Goal: Information Seeking & Learning: Learn about a topic

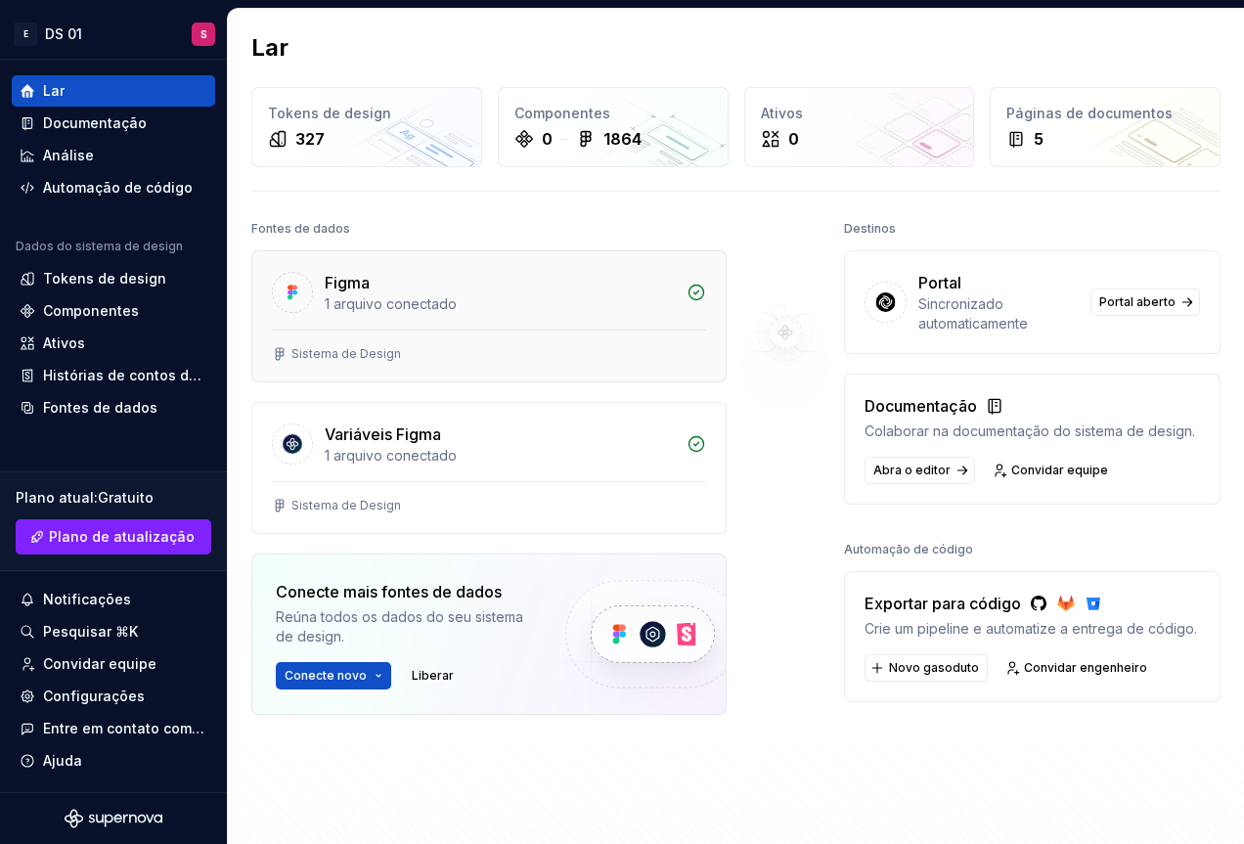
click at [519, 309] on div "1 arquivo conectado" at bounding box center [500, 304] width 350 height 20
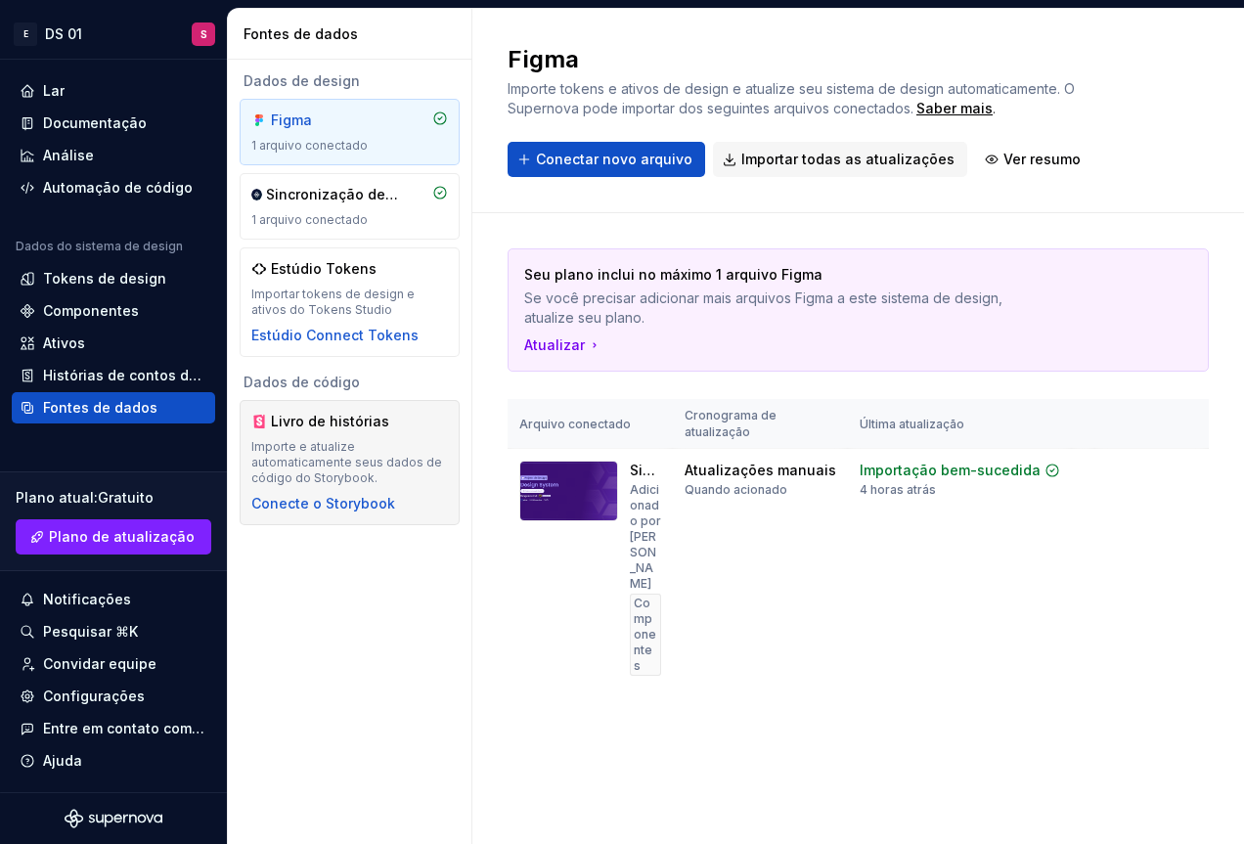
click at [358, 434] on div "Livro de histórias Importe e atualize automaticamente seus dados de código do S…" at bounding box center [349, 463] width 197 height 102
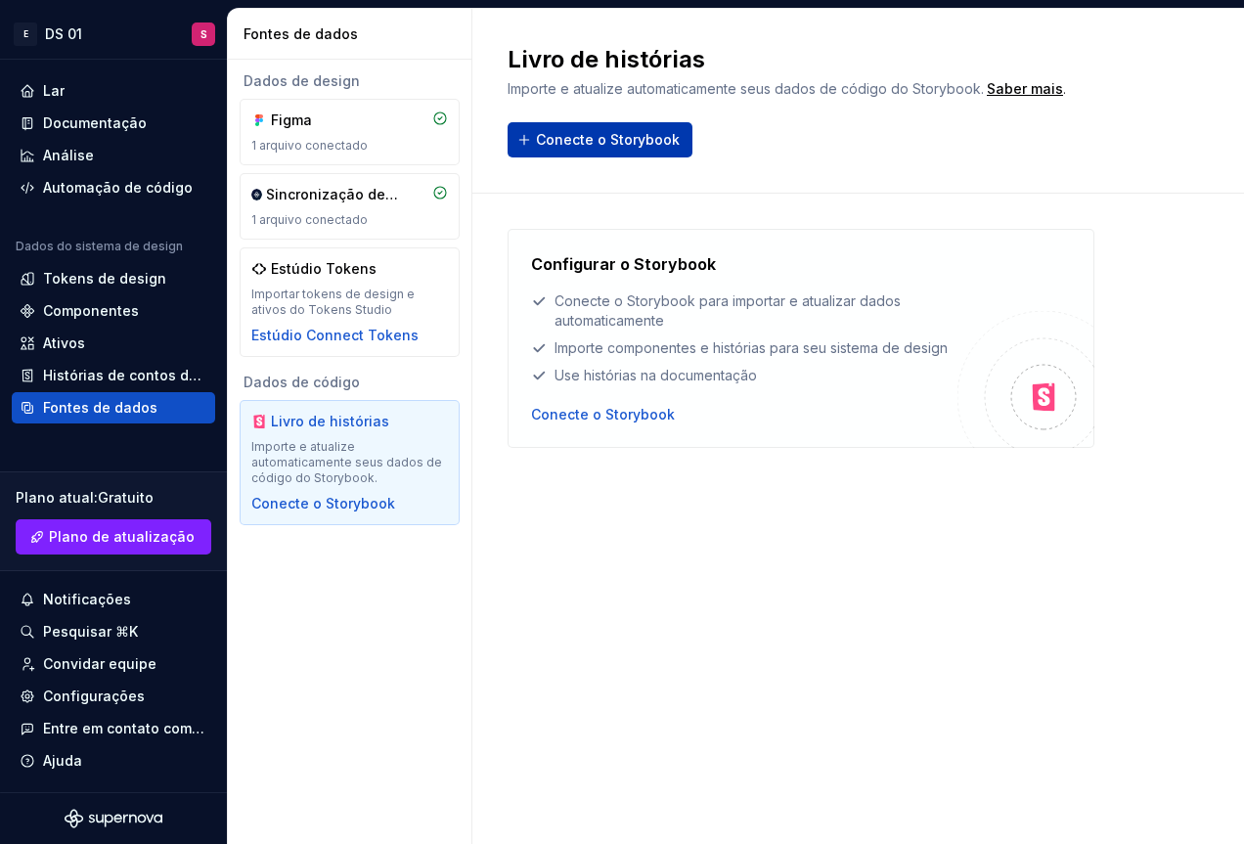
click at [610, 142] on font "Conecte o Storybook" at bounding box center [608, 139] width 144 height 17
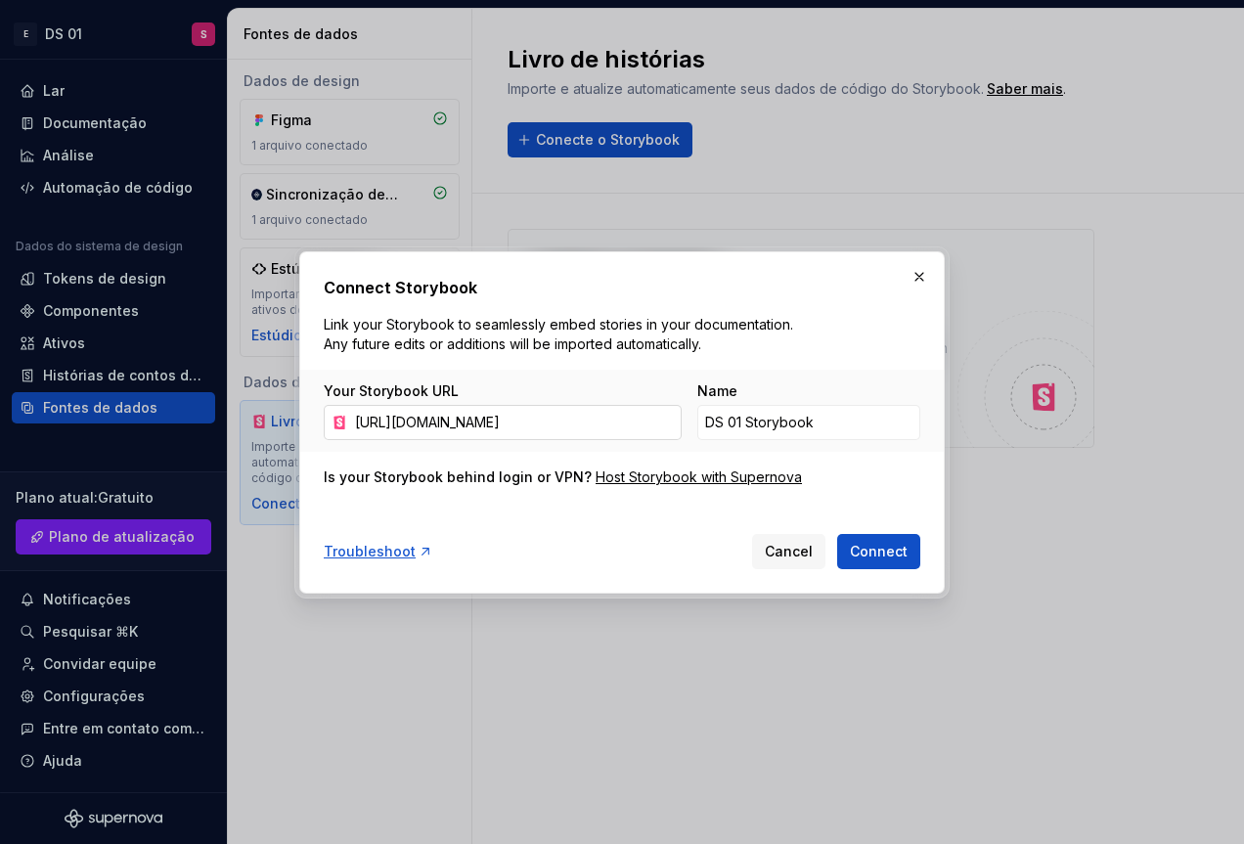
scroll to position [0, 108]
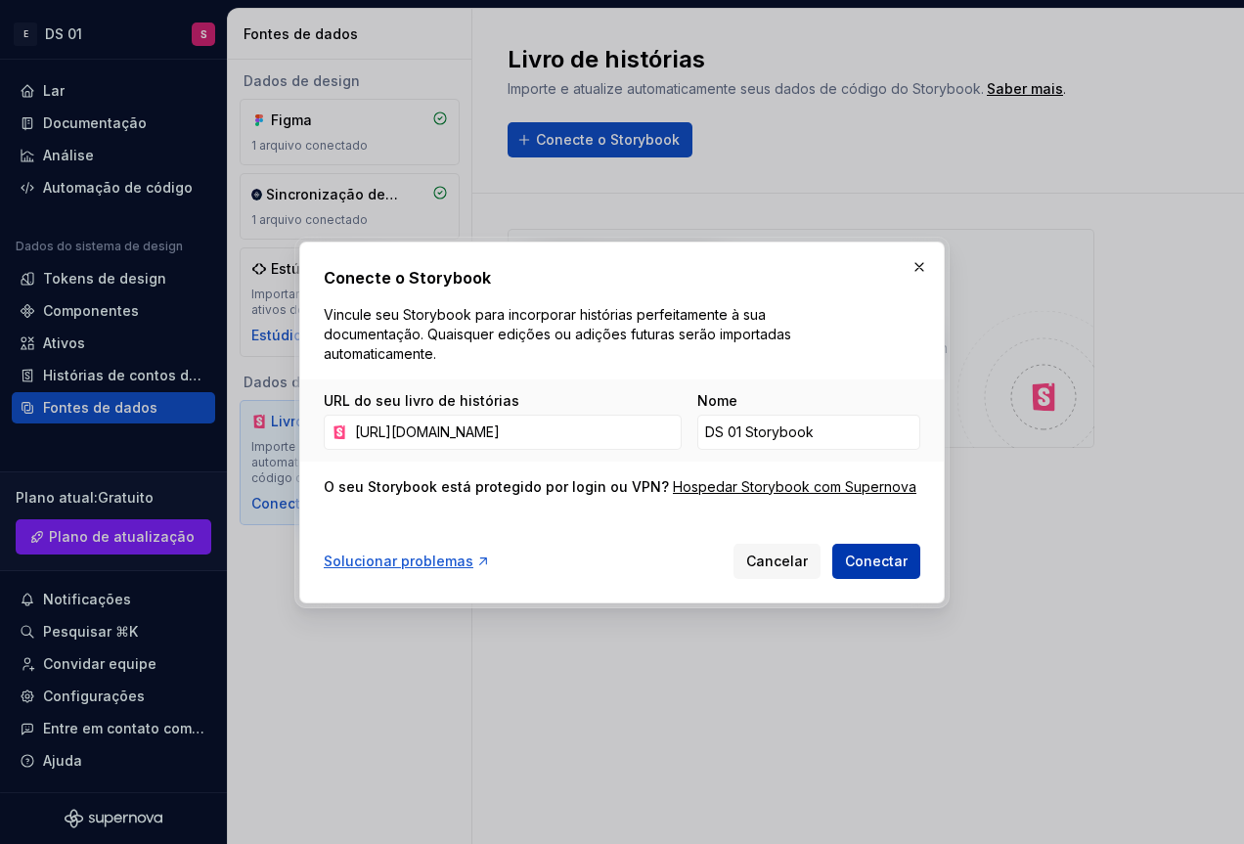
type input "[URL][DOMAIN_NAME]"
click at [862, 563] on font "Conectar" at bounding box center [876, 561] width 63 height 17
type input "DS 01 Storybook 1"
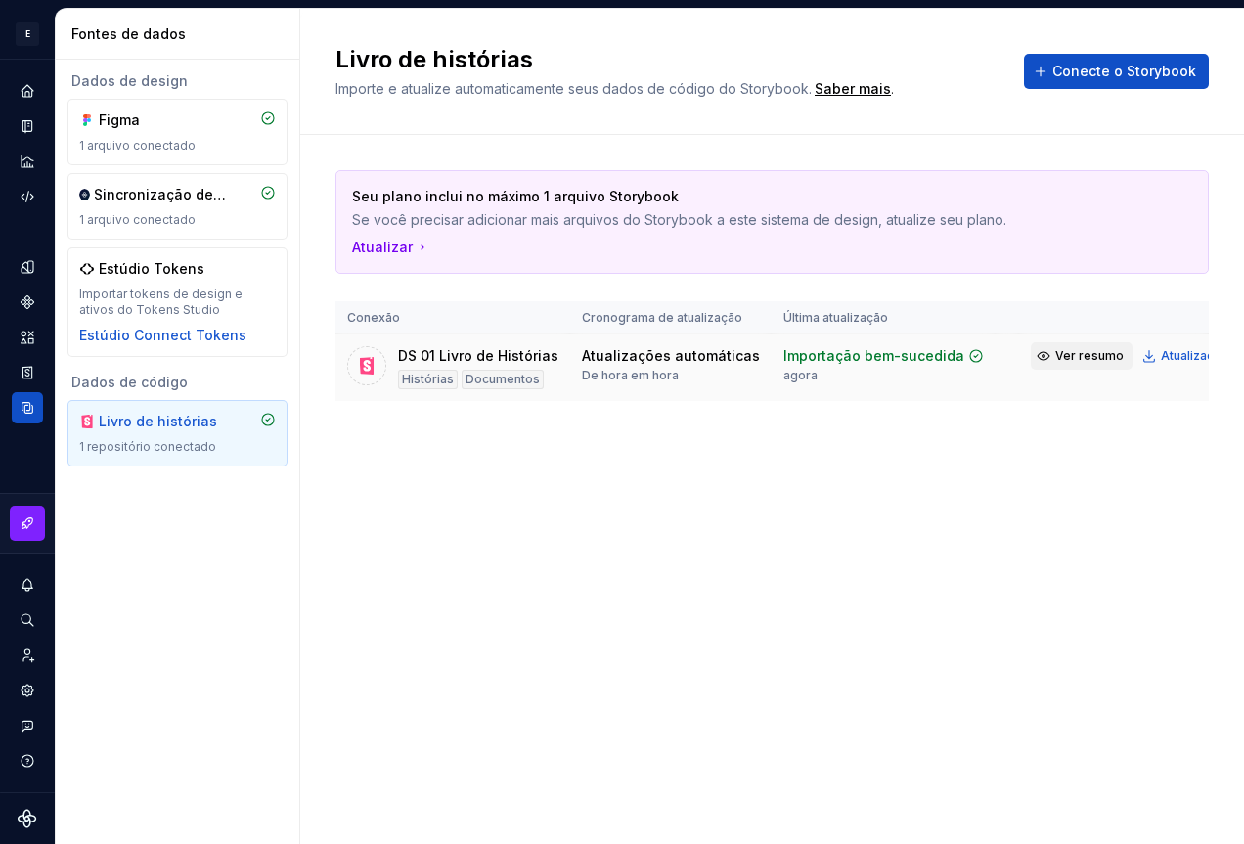
click at [1031, 353] on button "Ver resumo" at bounding box center [1082, 355] width 102 height 27
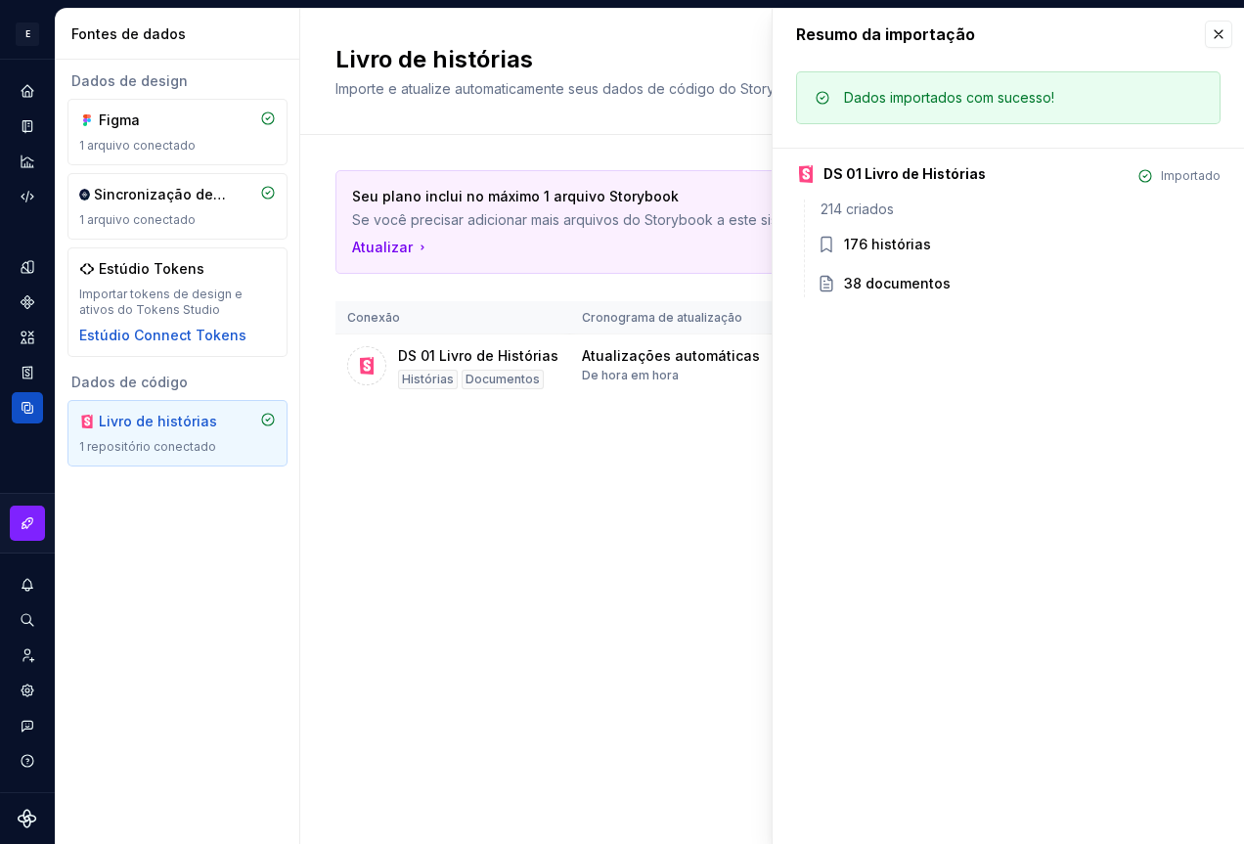
click at [865, 248] on font "176 histórias" at bounding box center [887, 244] width 87 height 17
click at [1230, 34] on button "button" at bounding box center [1218, 34] width 27 height 27
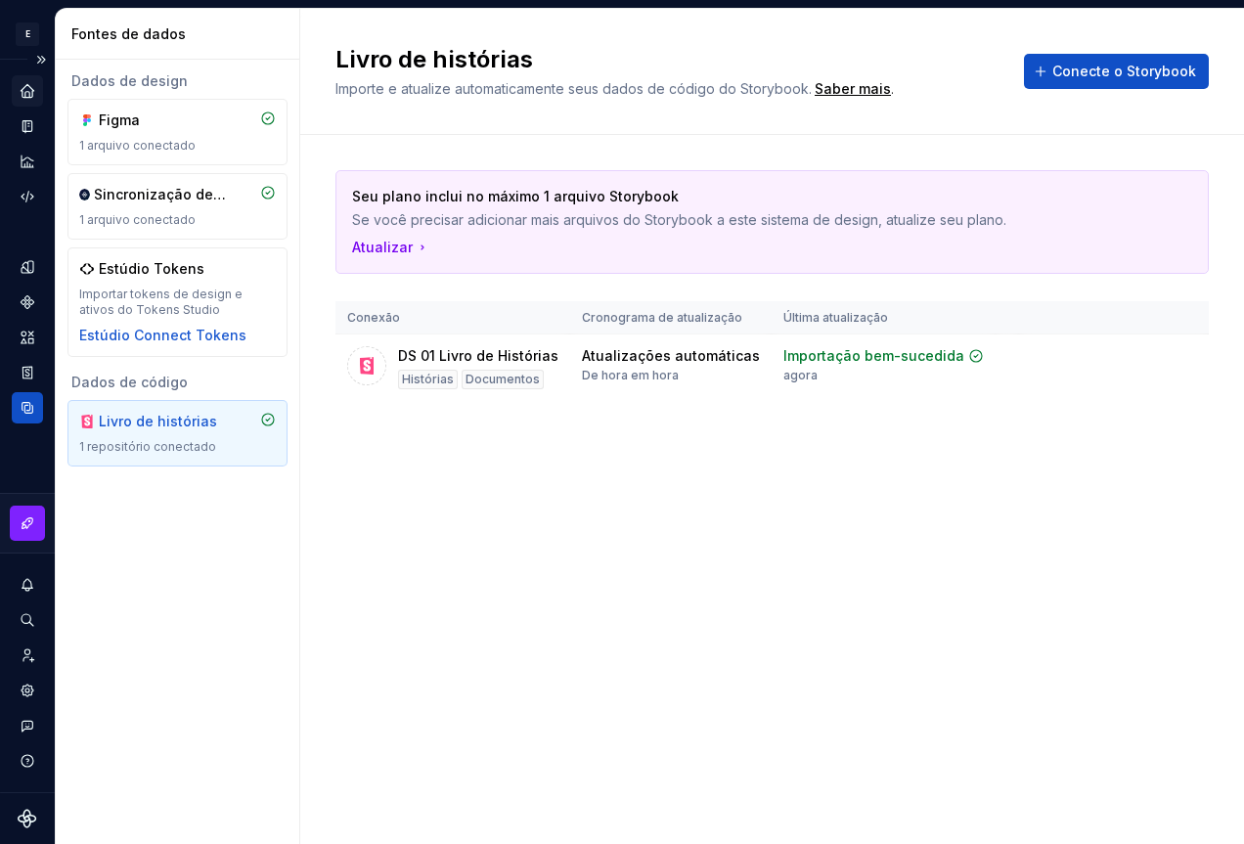
click at [31, 90] on icon "Lar" at bounding box center [27, 90] width 13 height 13
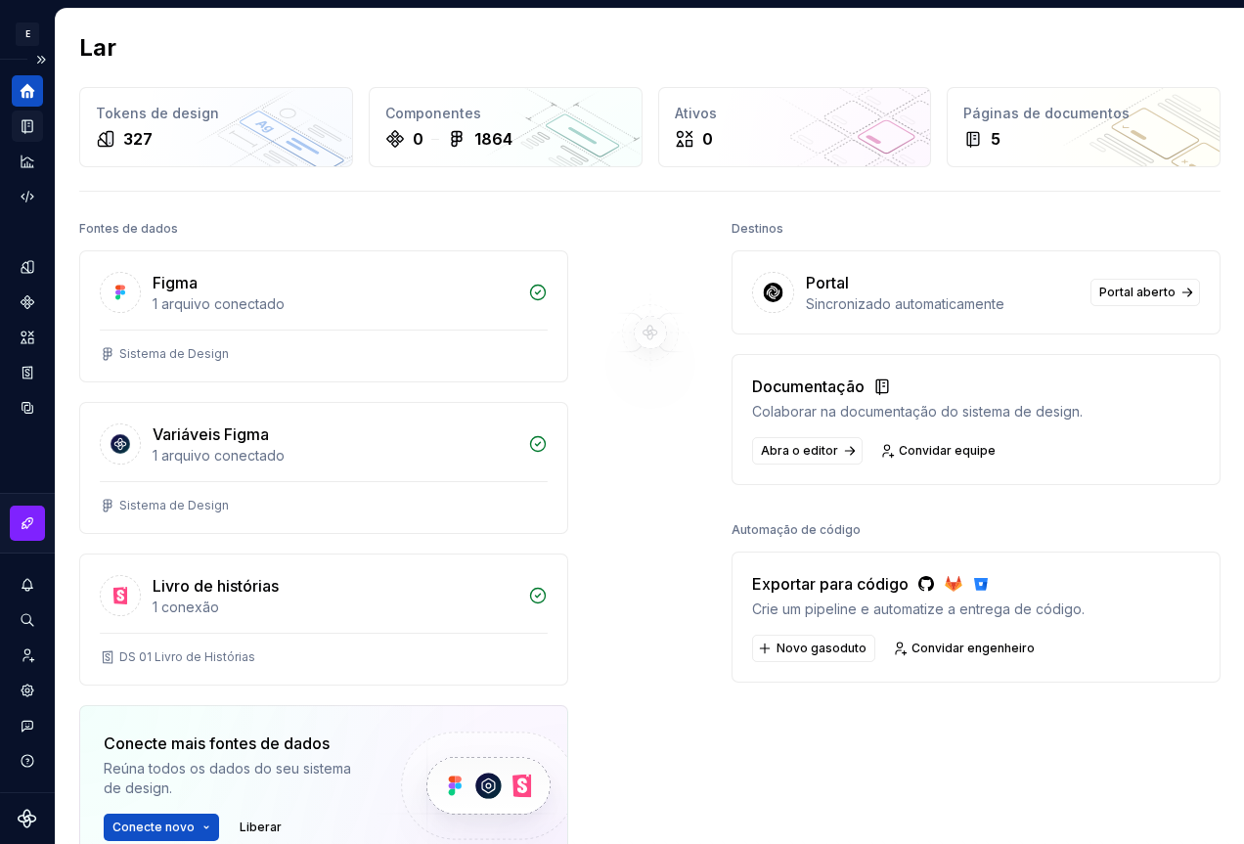
click at [29, 127] on icon "Documentação" at bounding box center [29, 126] width 8 height 11
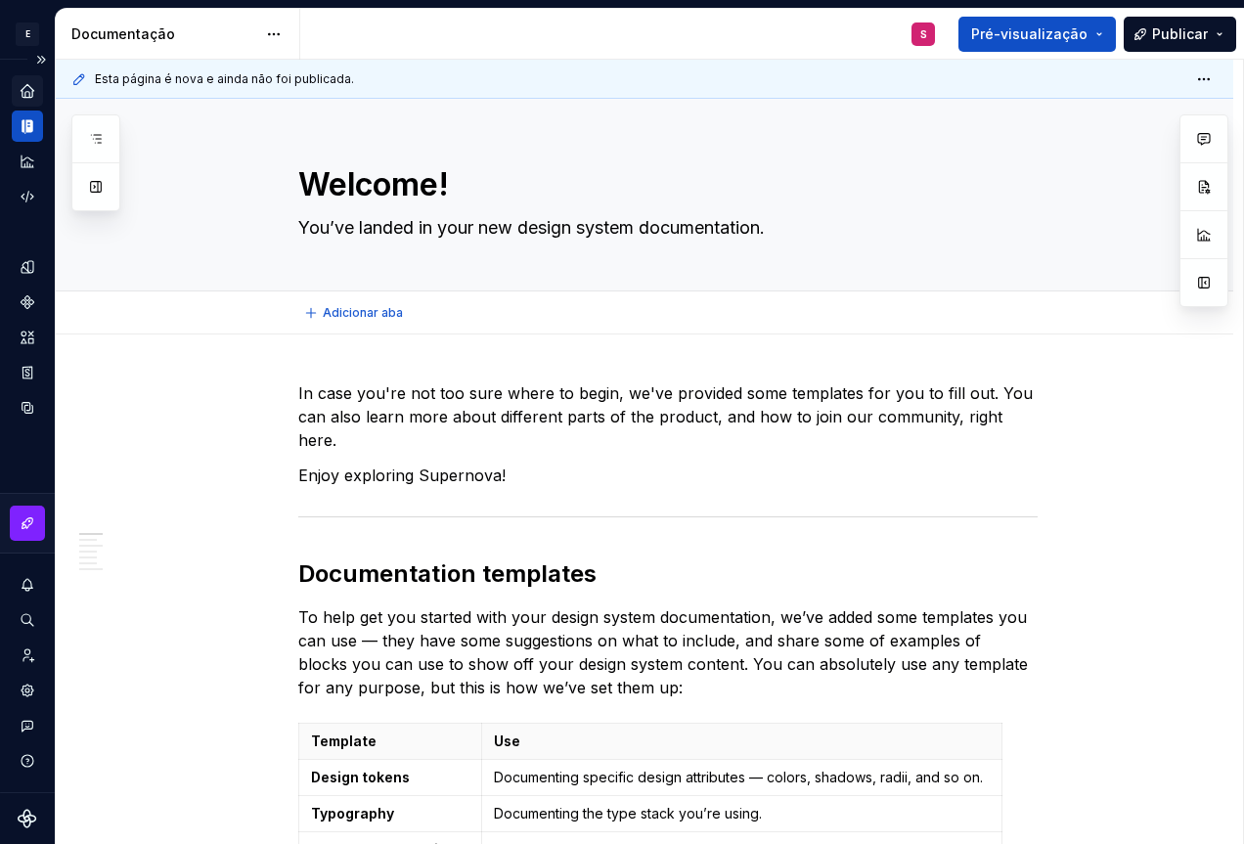
type textarea "*"
click at [34, 165] on icon "Análise" at bounding box center [28, 162] width 18 height 18
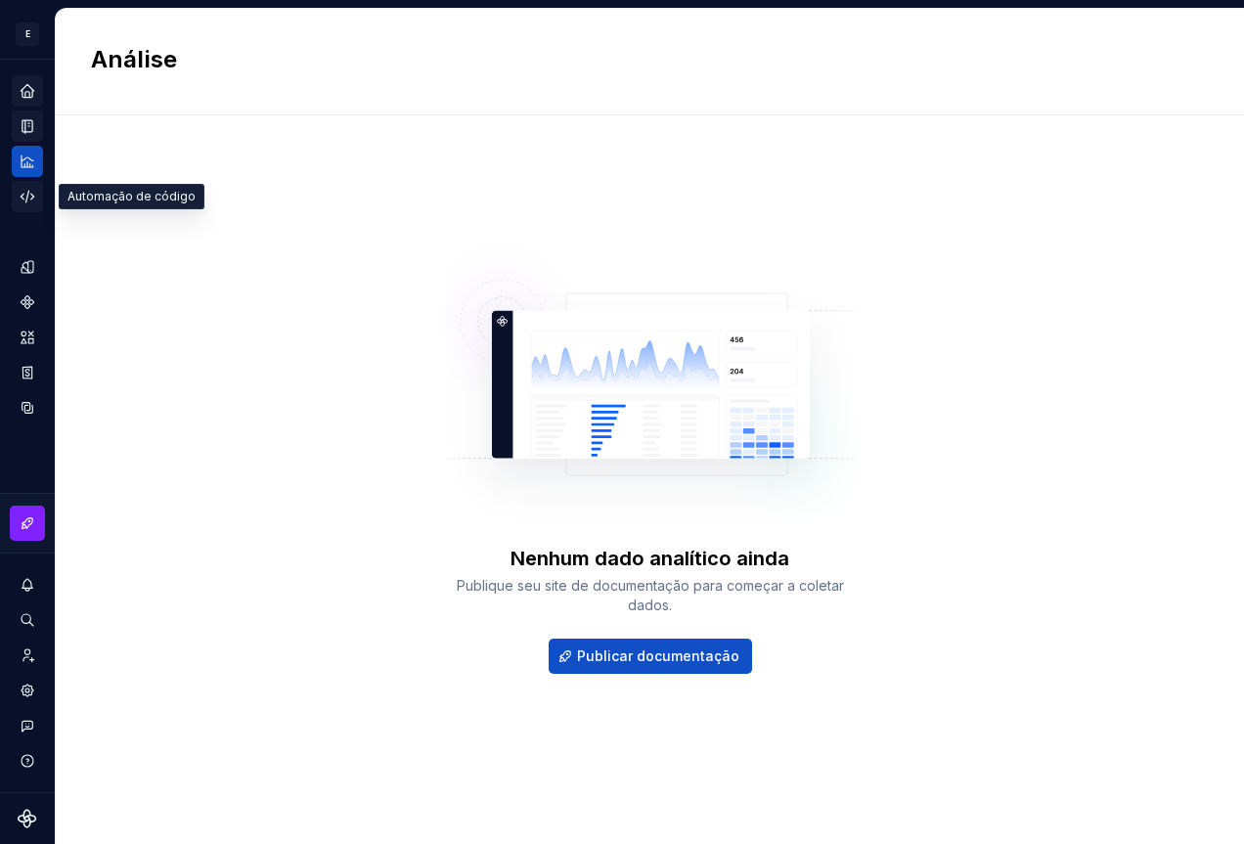
click at [38, 193] on div "Automação de código" at bounding box center [27, 196] width 31 height 31
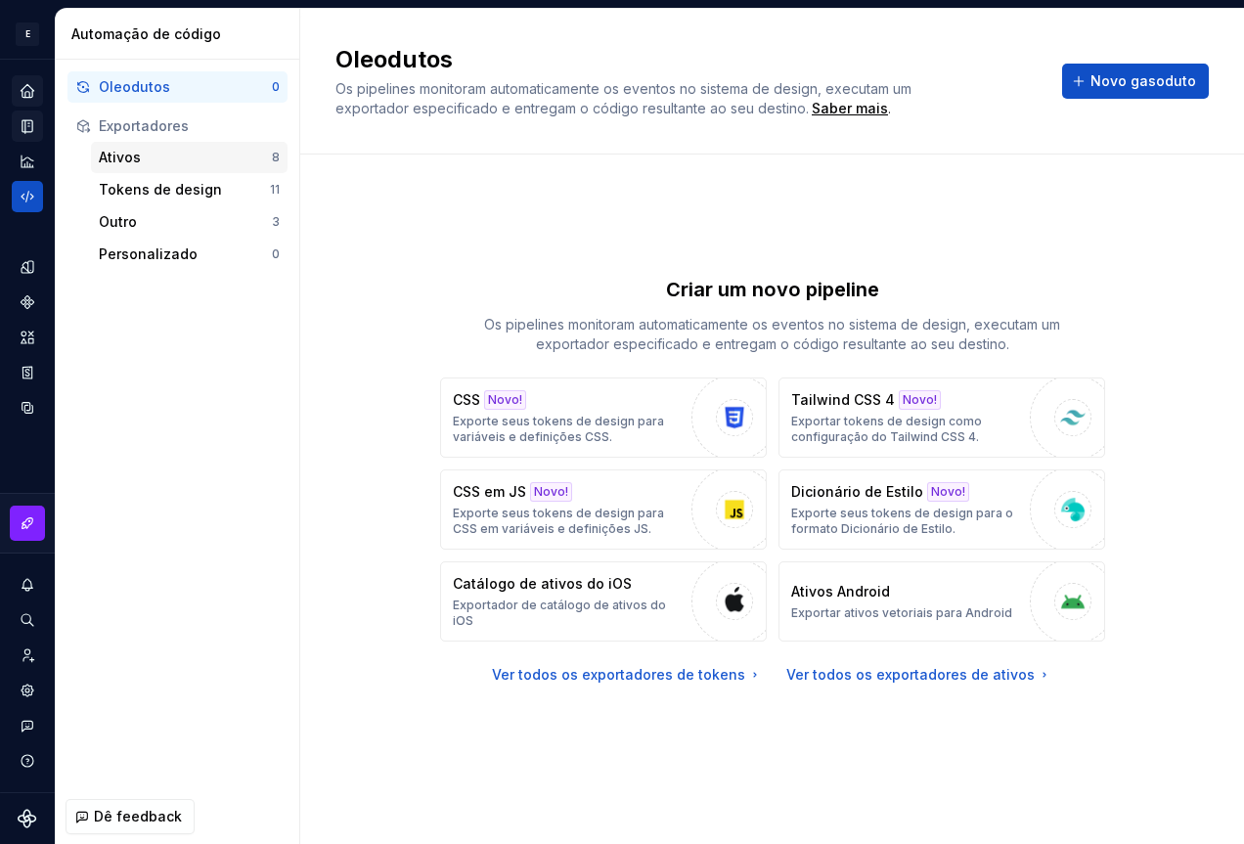
click at [169, 158] on div "Ativos" at bounding box center [185, 158] width 173 height 20
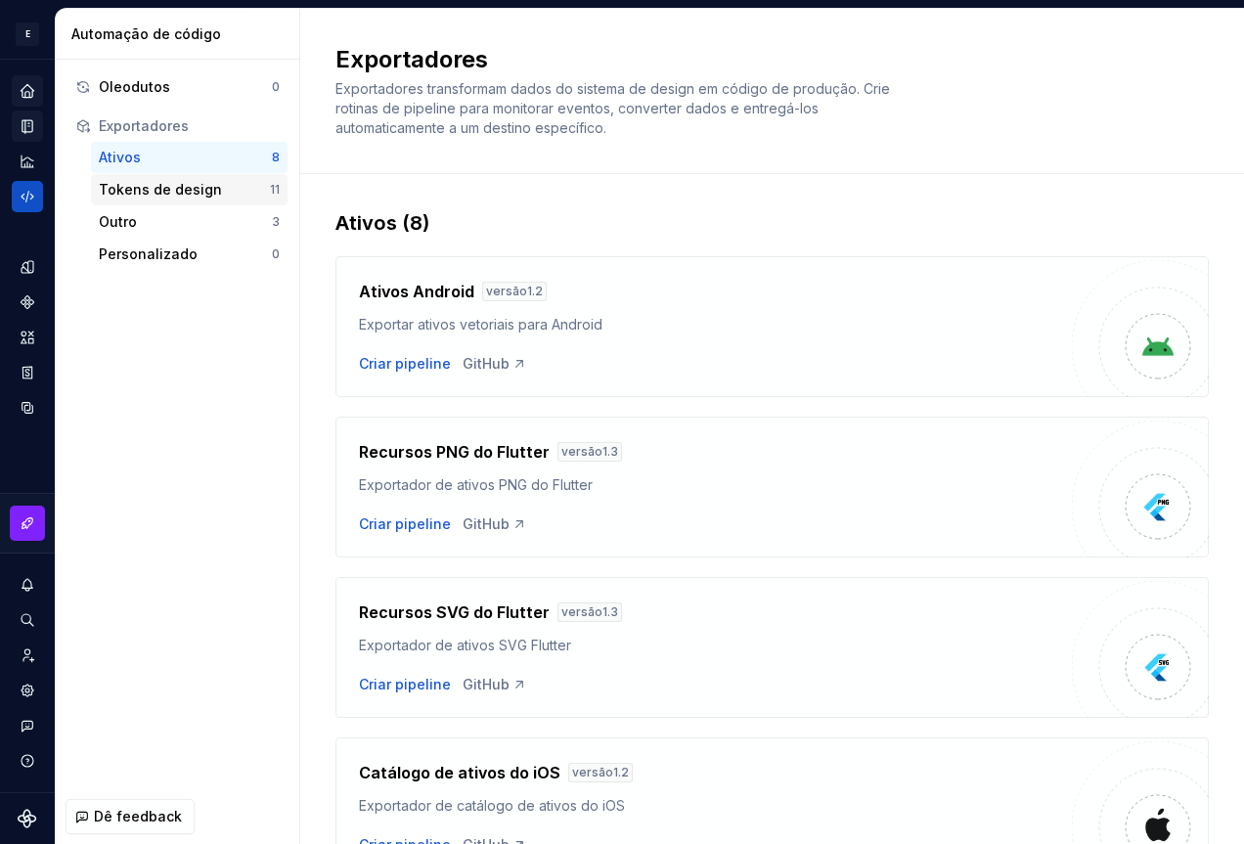
click at [208, 190] on font "Tokens de design" at bounding box center [160, 189] width 123 height 17
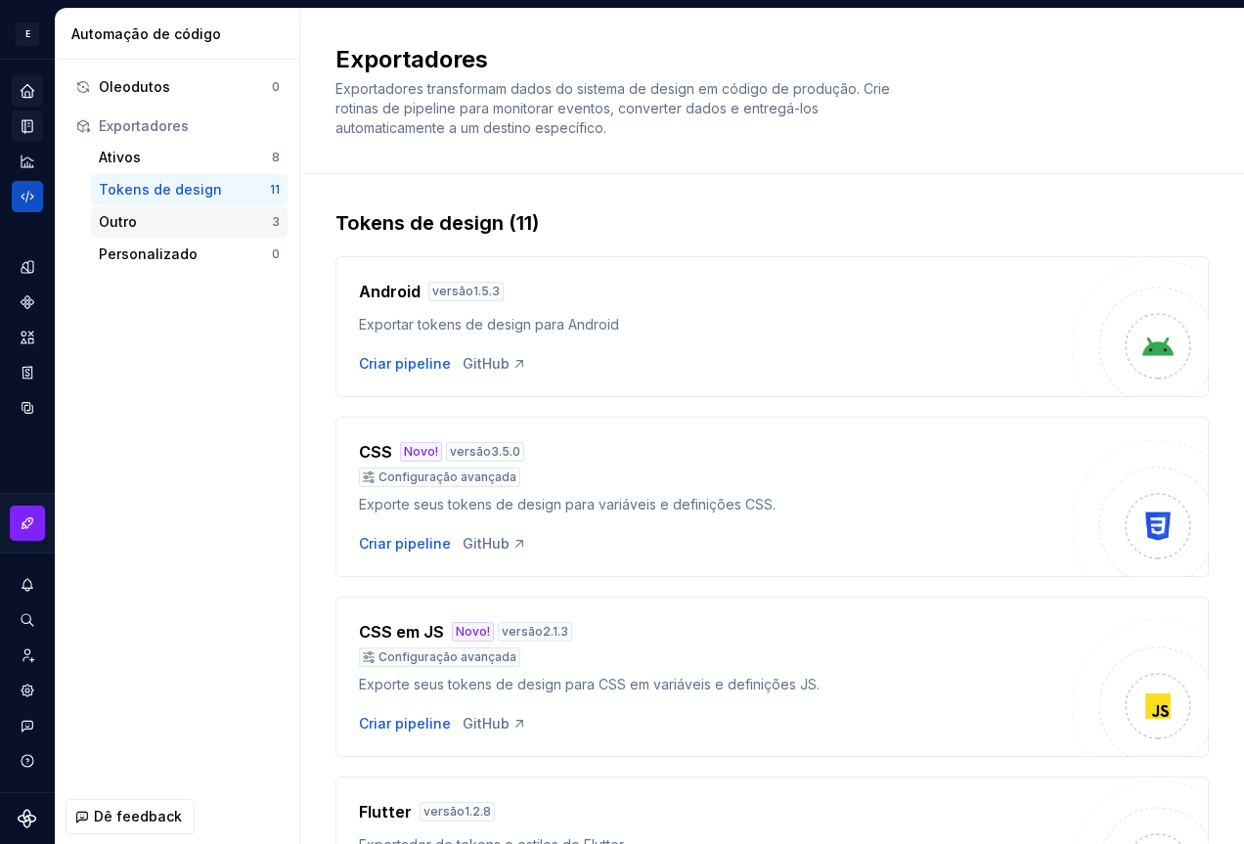
click at [207, 218] on div "Outro" at bounding box center [185, 222] width 173 height 20
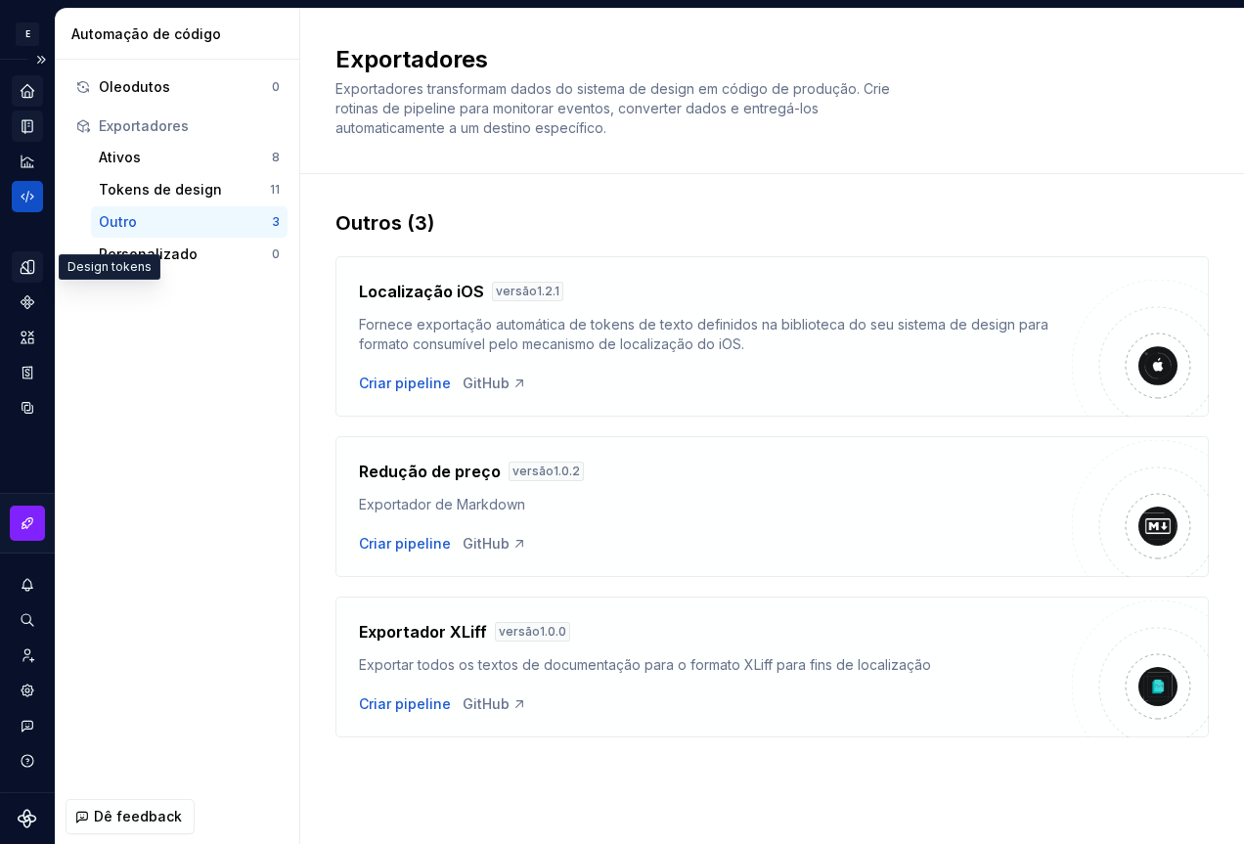
click at [35, 267] on icon "Tokens de design" at bounding box center [28, 267] width 18 height 18
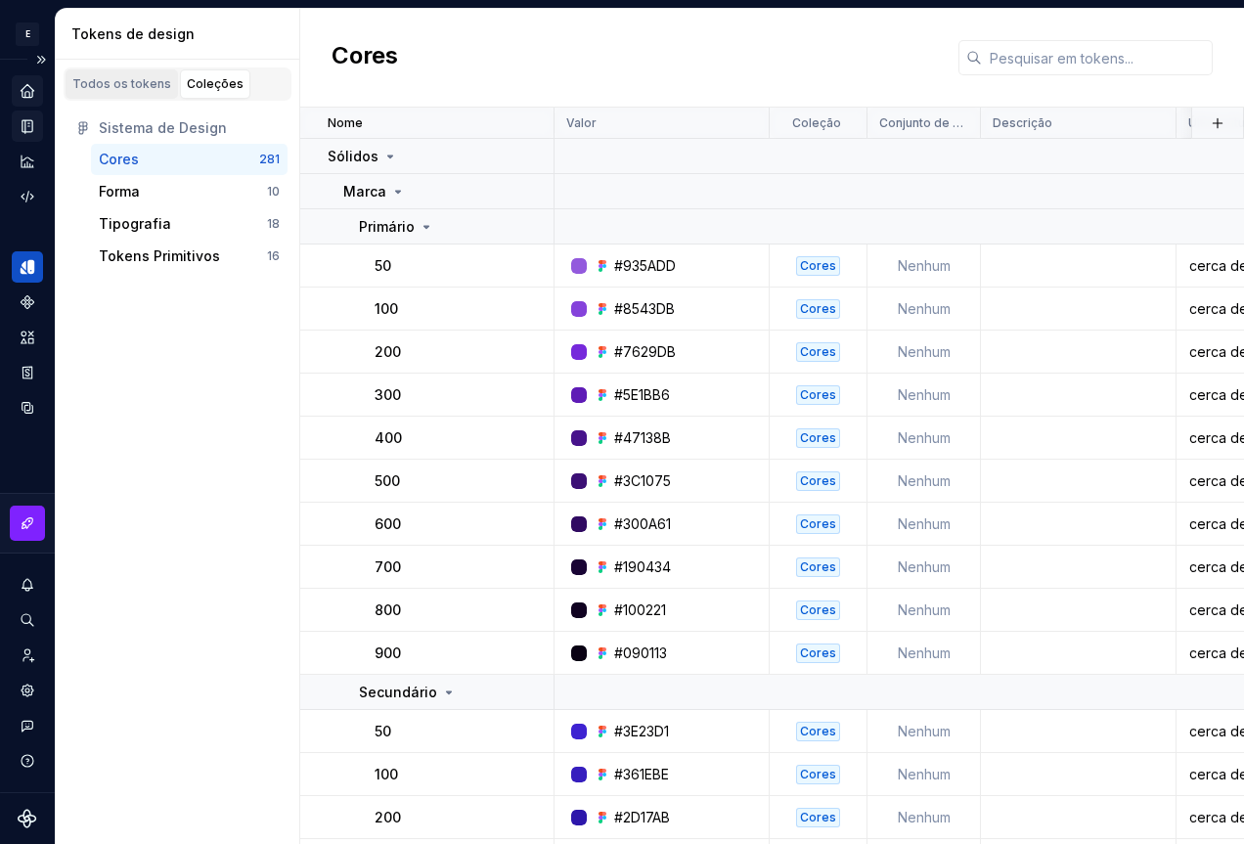
click at [132, 76] on font "Todos os tokens" at bounding box center [121, 83] width 99 height 15
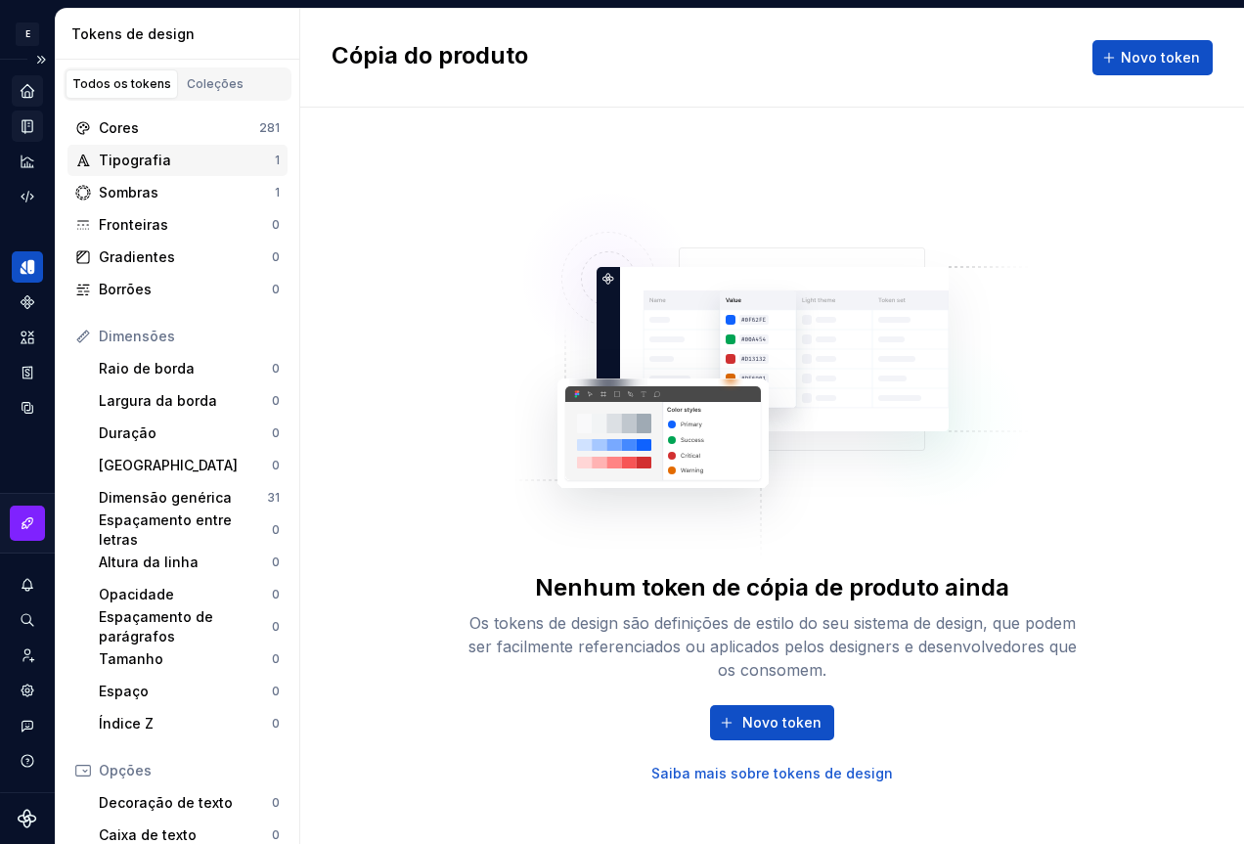
click at [178, 167] on div "Tipografia" at bounding box center [187, 161] width 176 height 20
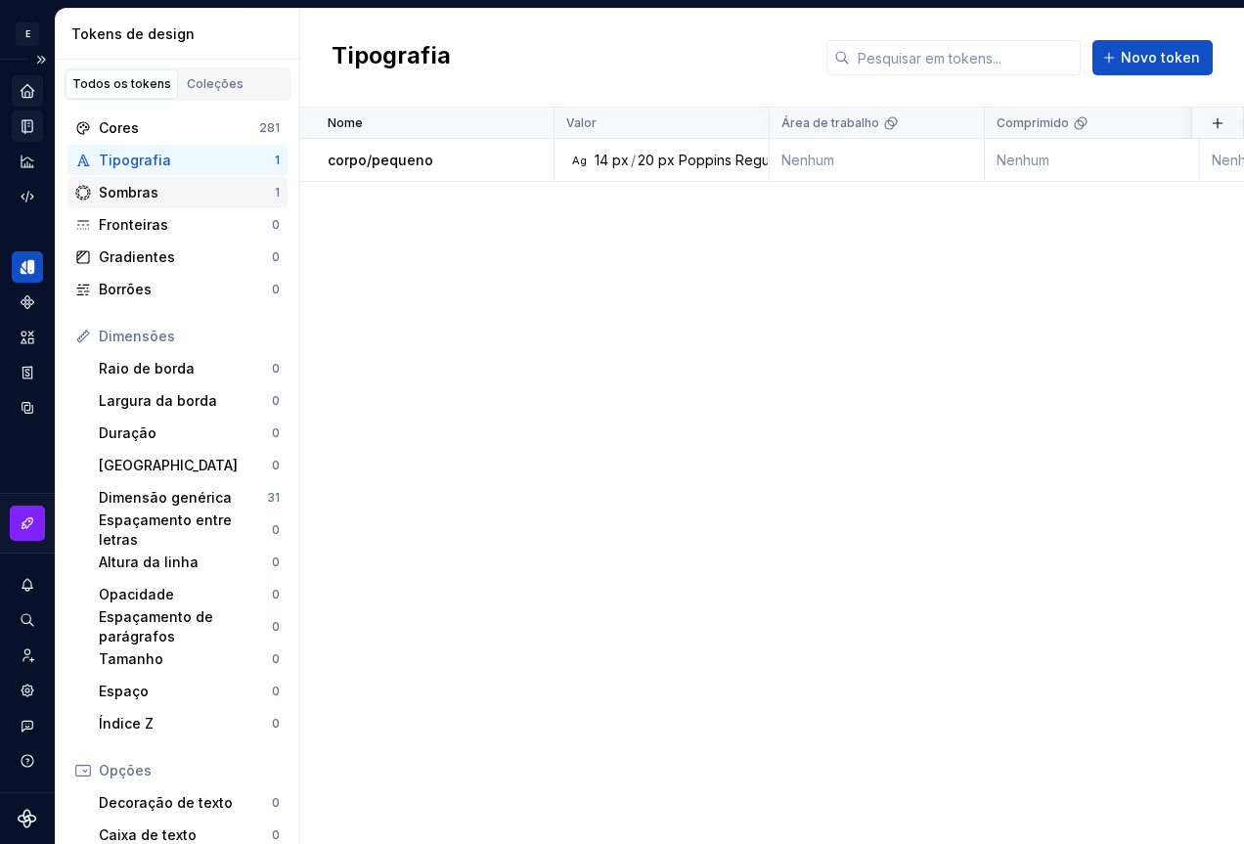
click at [188, 192] on div "Sombras" at bounding box center [187, 193] width 176 height 20
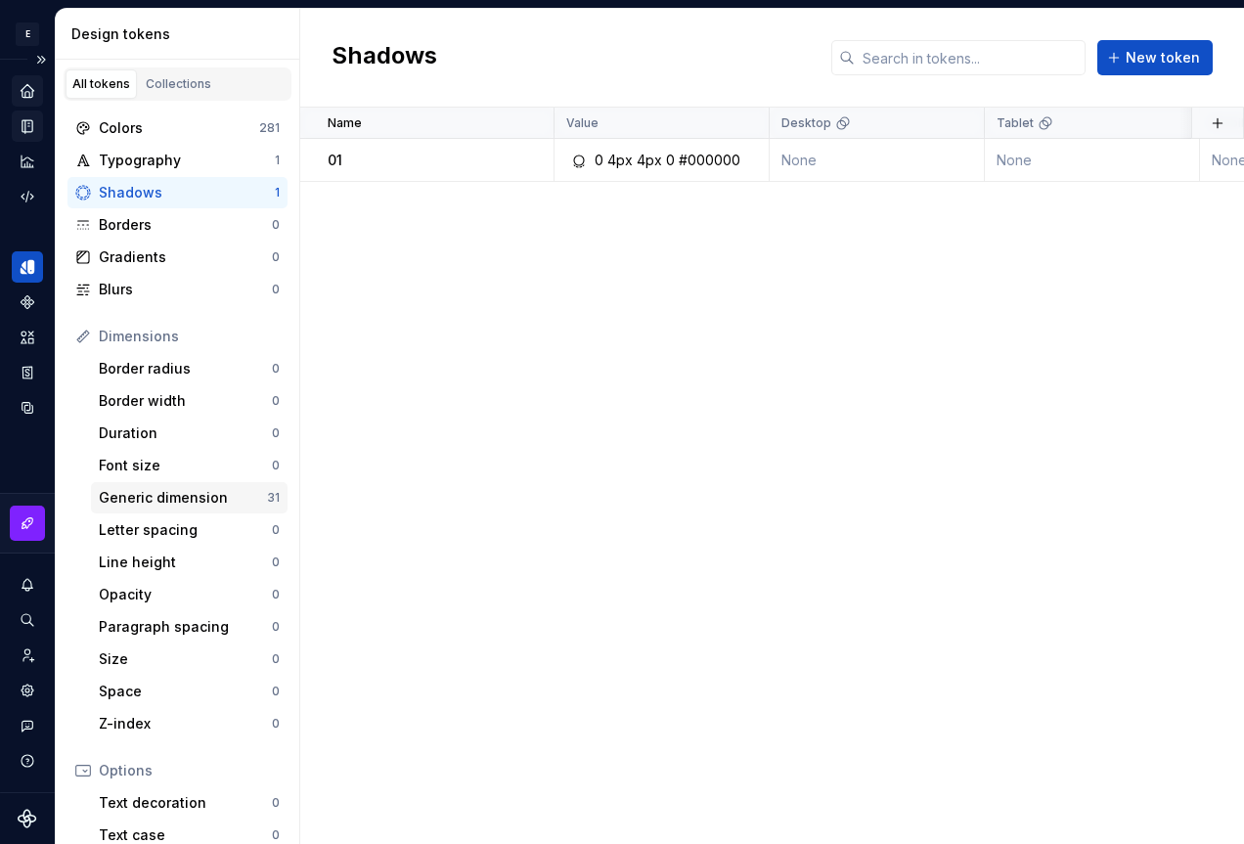
click at [192, 497] on div "Generic dimension" at bounding box center [183, 498] width 168 height 20
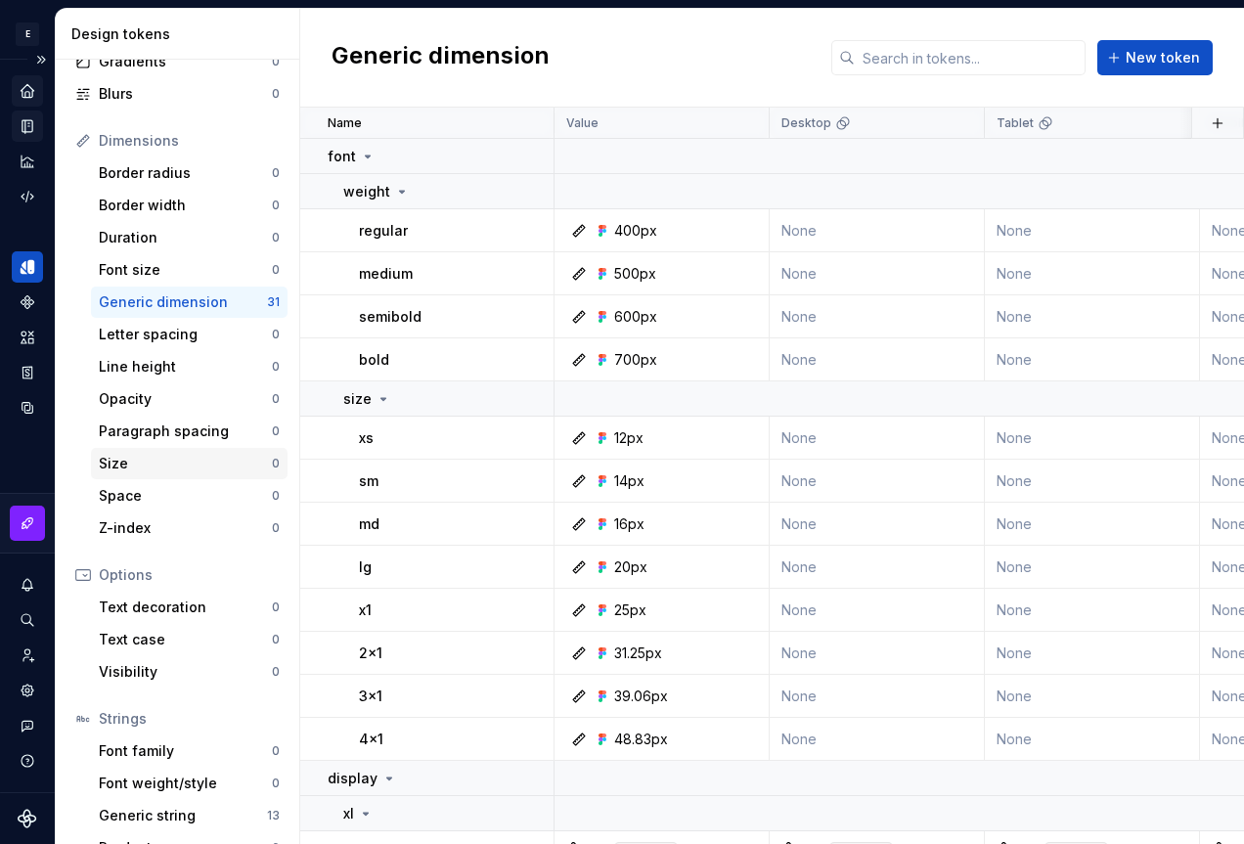
scroll to position [227, 0]
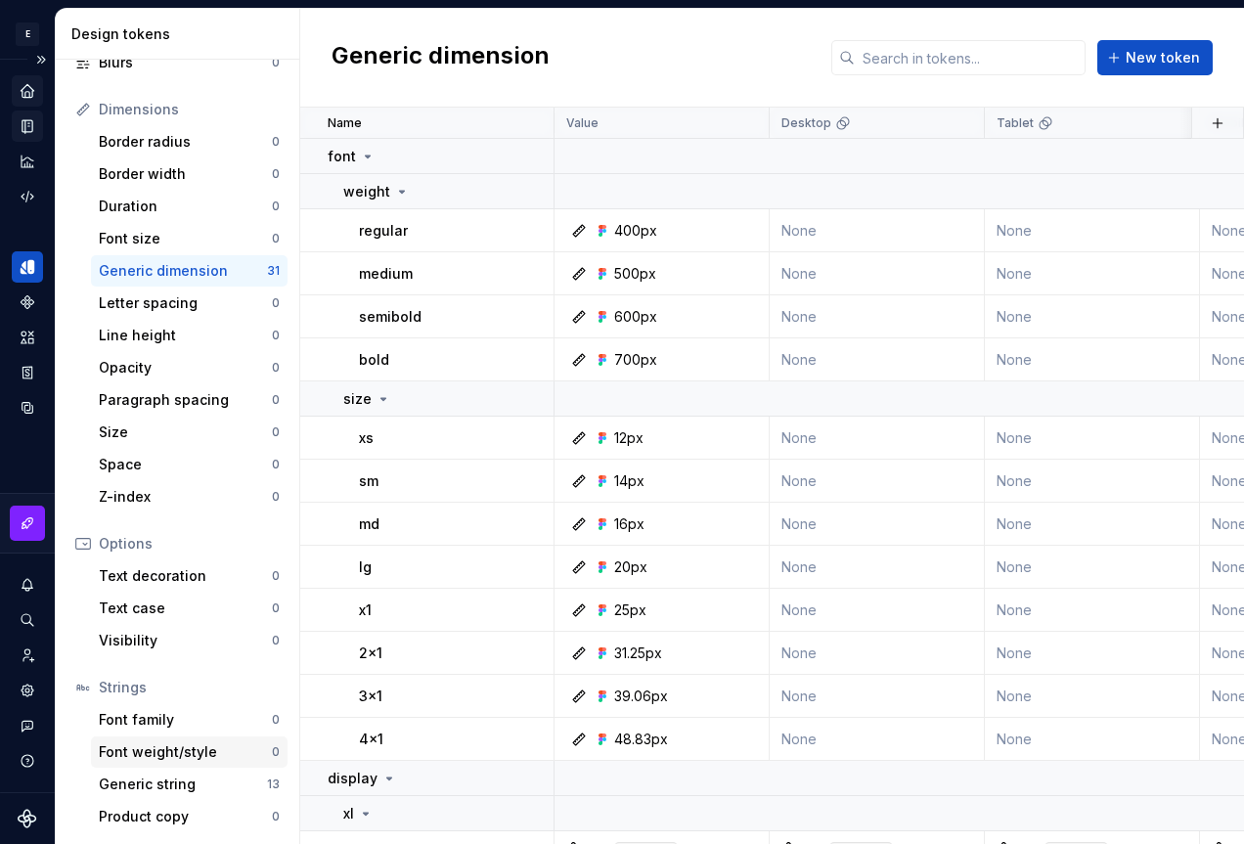
click at [184, 770] on div "Generic string 13" at bounding box center [189, 784] width 197 height 31
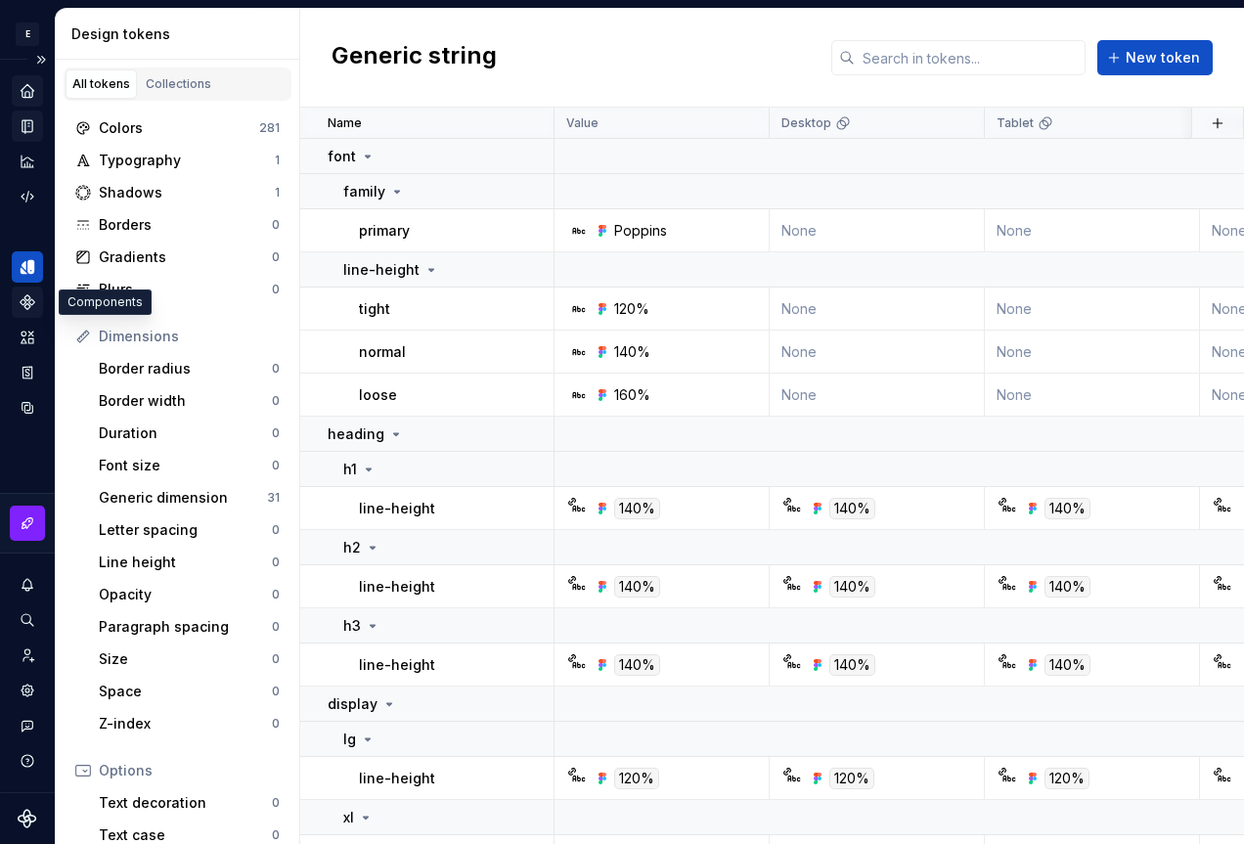
click at [28, 303] on icon "Components" at bounding box center [28, 303] width 18 height 18
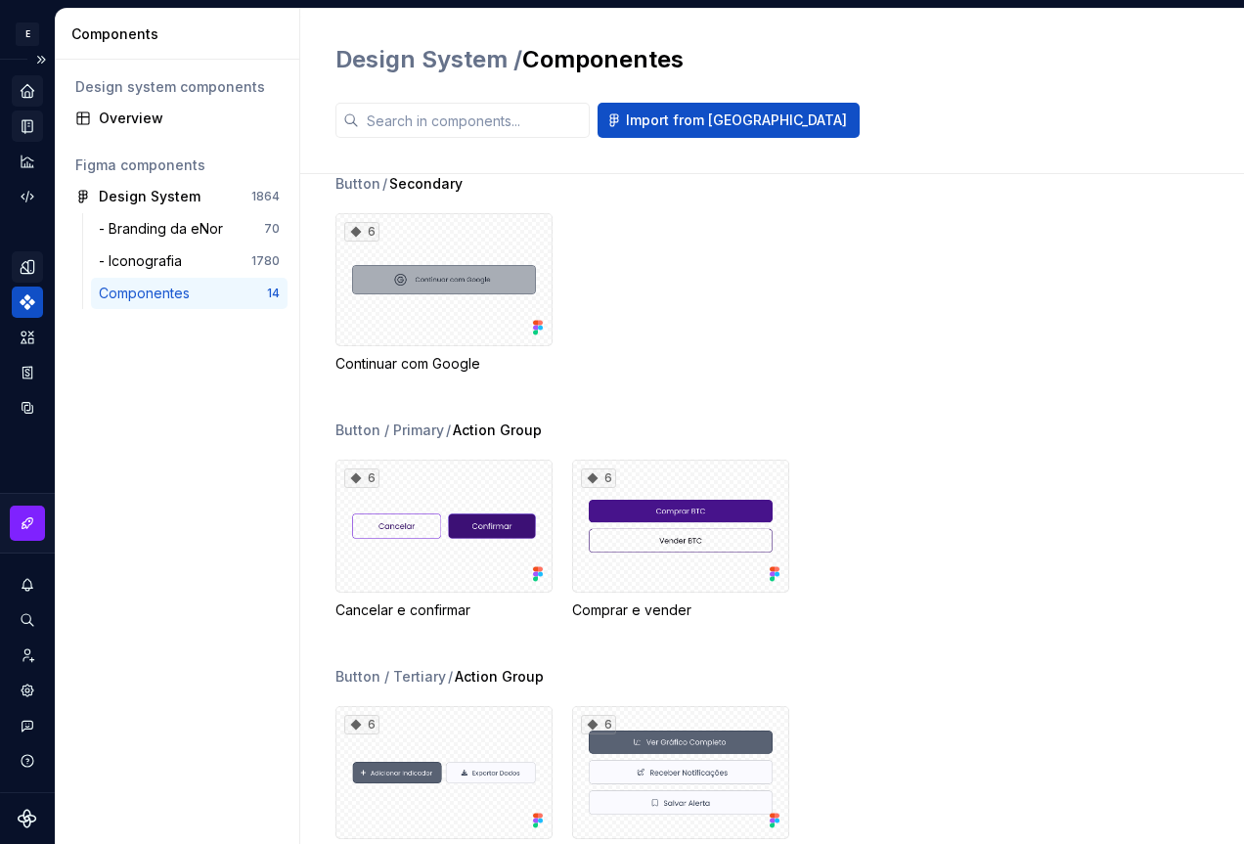
scroll to position [891, 0]
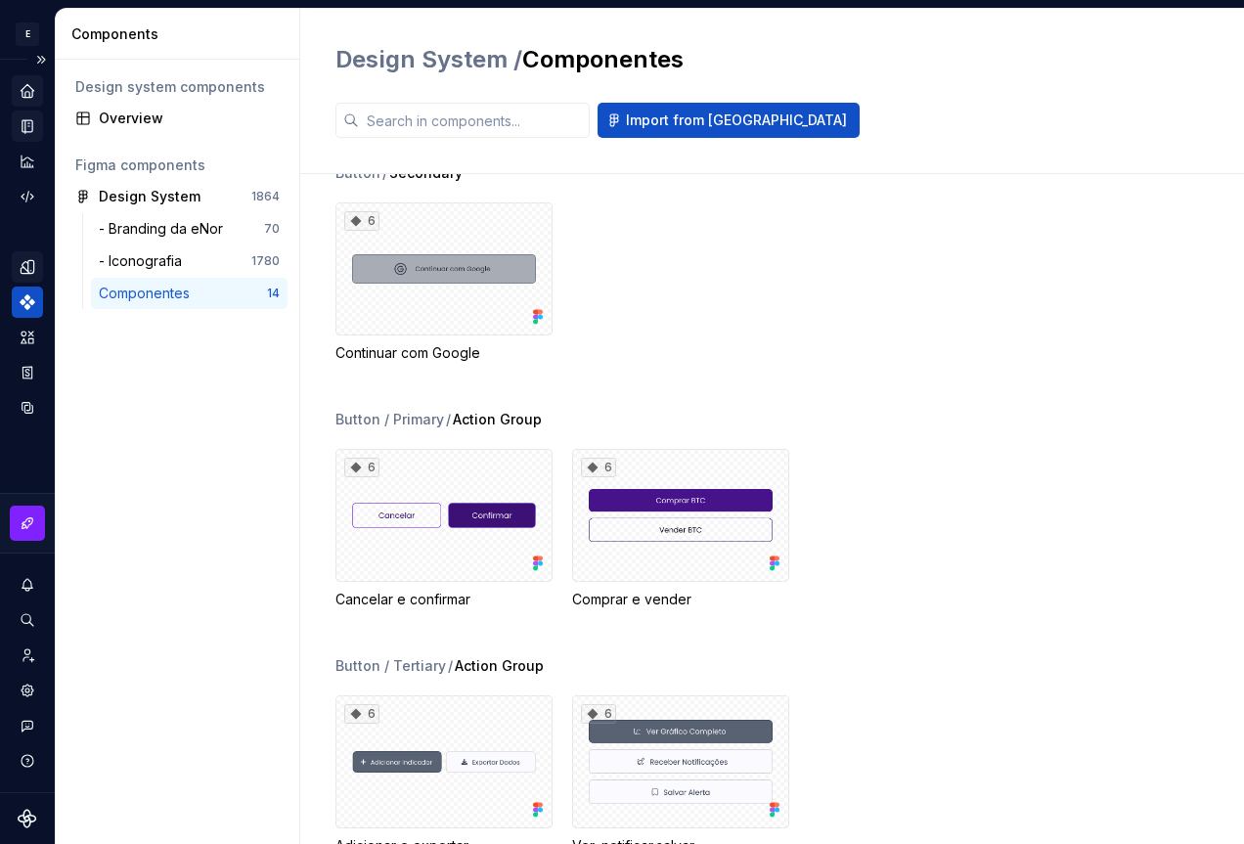
click at [415, 410] on div "Button / Primary" at bounding box center [390, 420] width 109 height 20
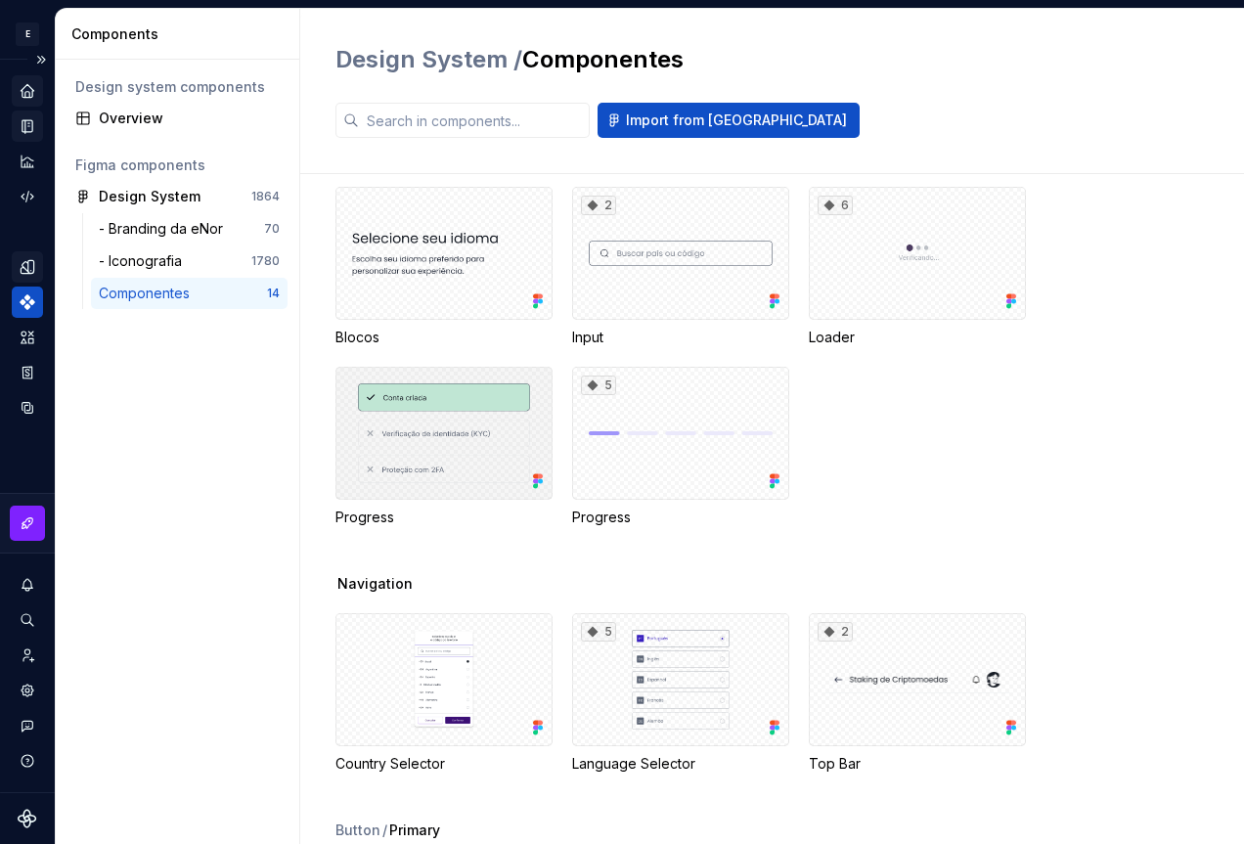
scroll to position [11, 0]
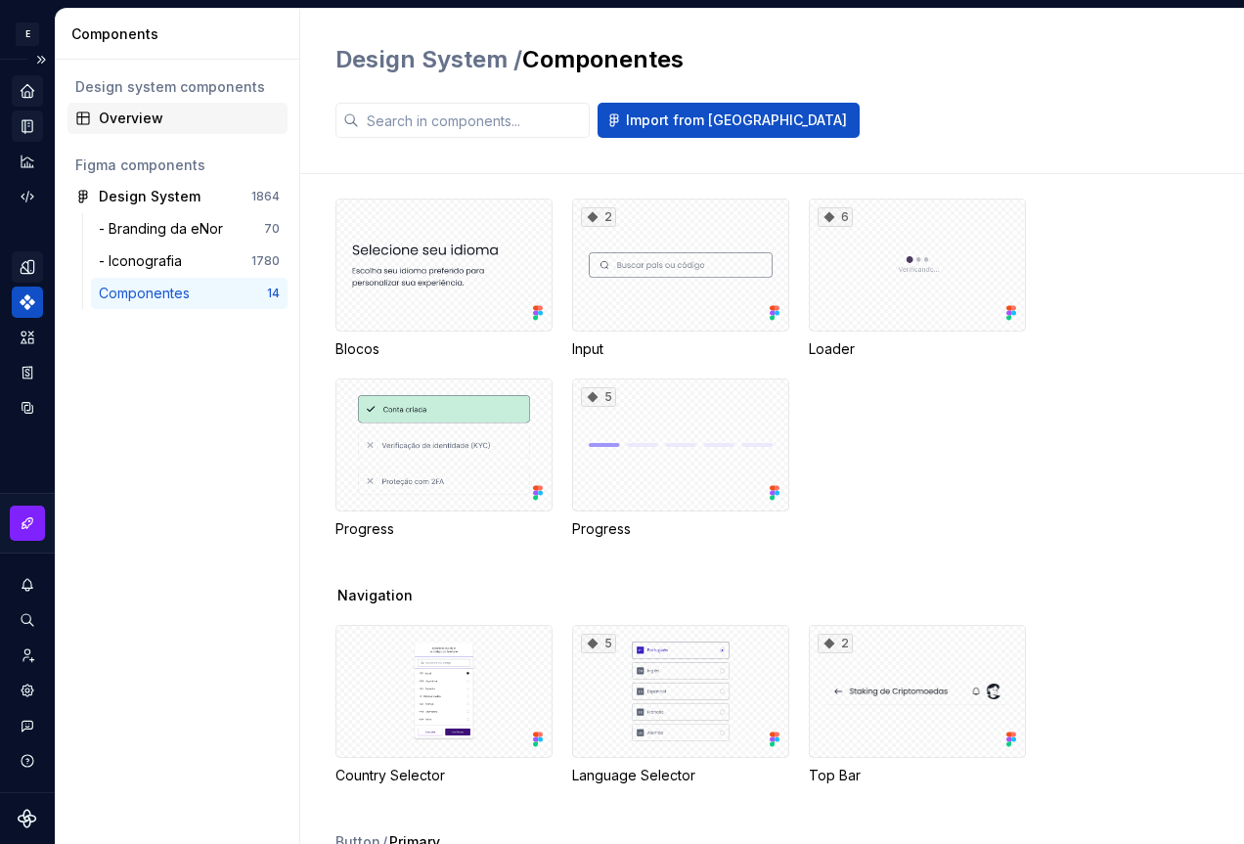
click at [153, 117] on div "Overview" at bounding box center [189, 119] width 181 height 20
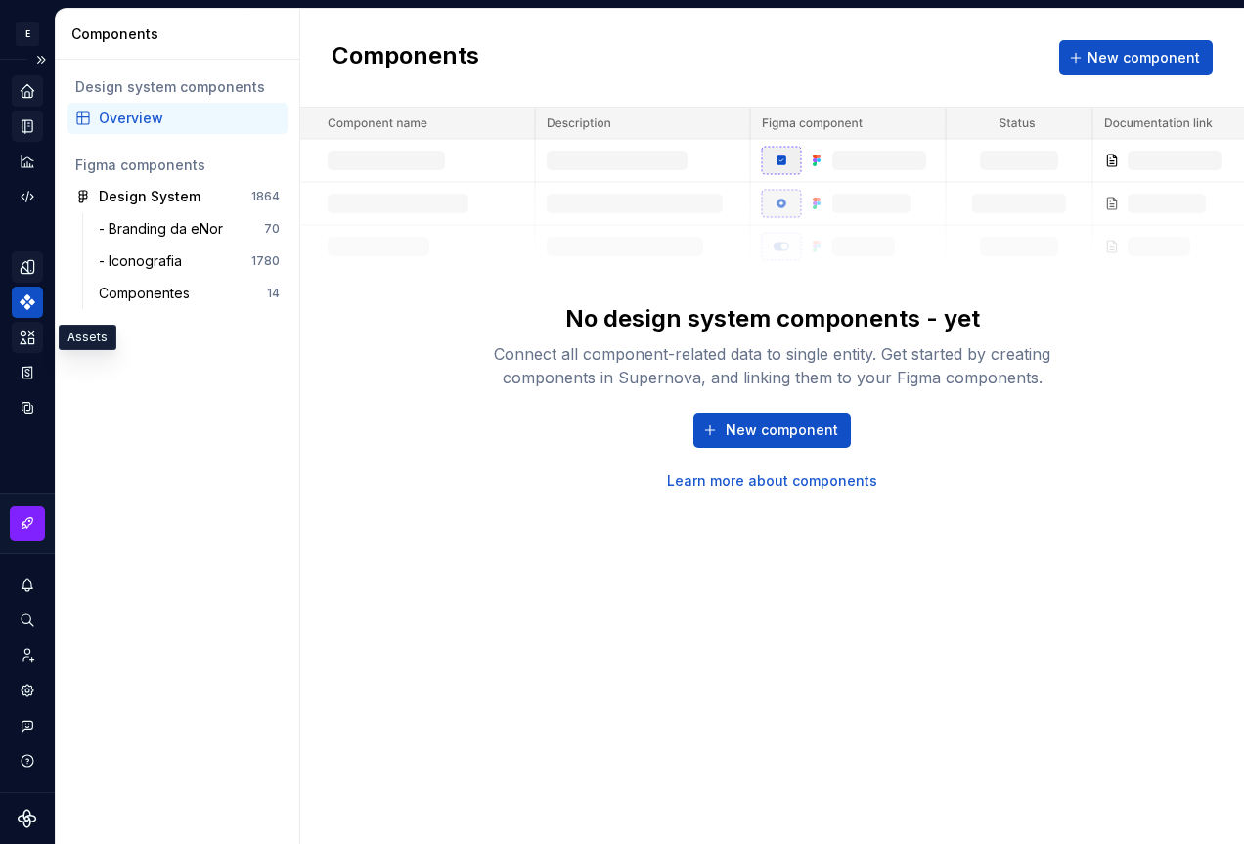
click at [26, 336] on icon "Assets" at bounding box center [28, 338] width 18 height 18
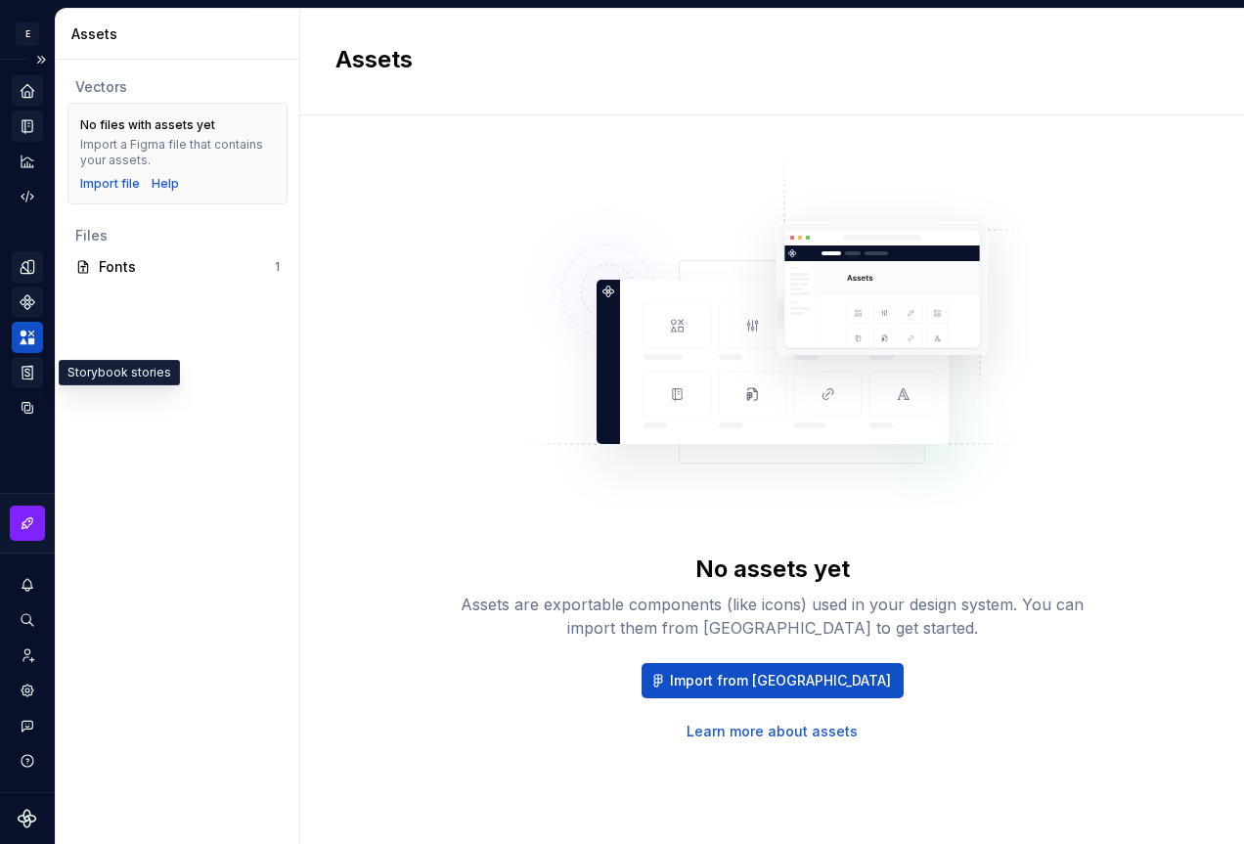
click at [31, 374] on icon "Storybook stories" at bounding box center [28, 373] width 18 height 18
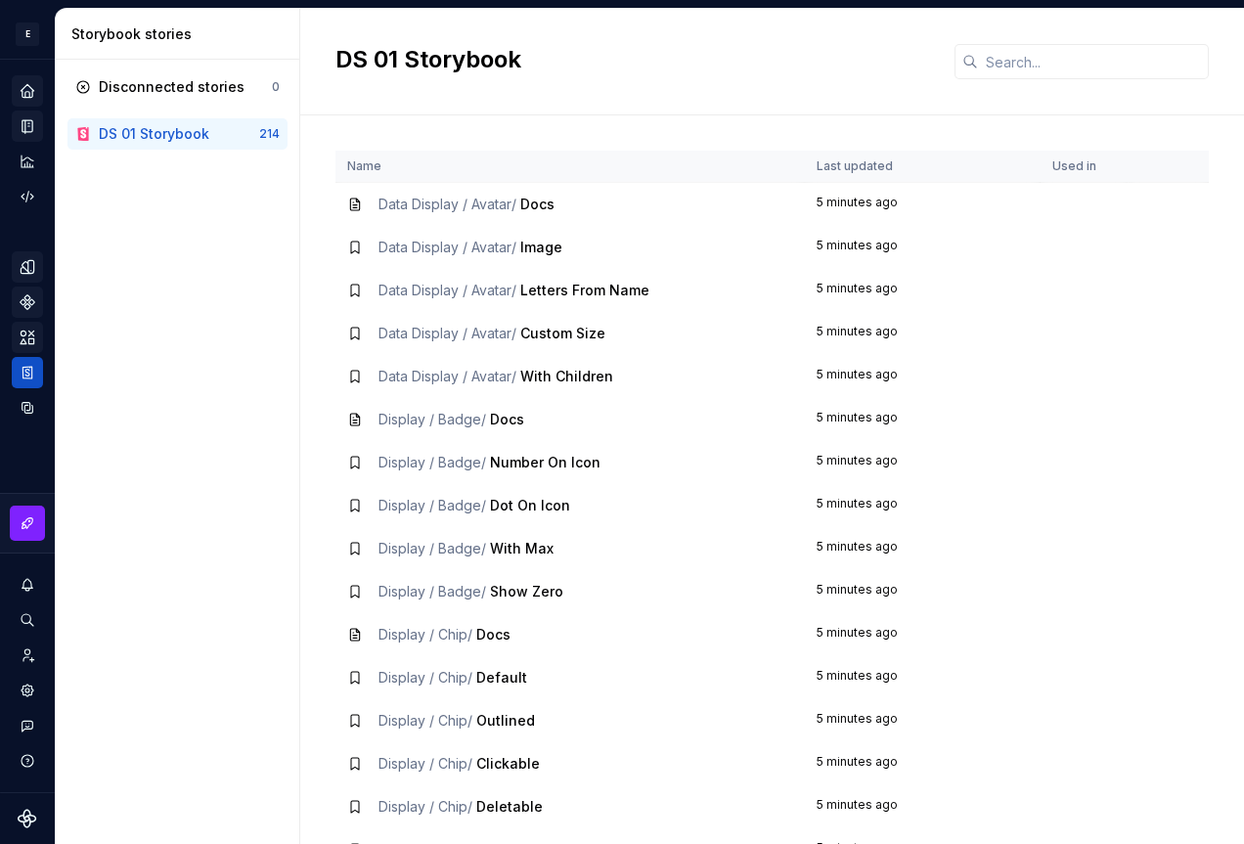
click at [451, 198] on span "Data Display / Avatar /" at bounding box center [448, 204] width 138 height 17
click at [536, 201] on span "Docs" at bounding box center [537, 204] width 34 height 17
click at [544, 217] on td "Data Display / Avatar / Docs" at bounding box center [571, 205] width 470 height 44
click at [530, 255] on div "Data Display / Avatar / Image" at bounding box center [471, 248] width 184 height 20
click at [498, 280] on td "Data Display / Avatar / Letters From Name" at bounding box center [571, 290] width 470 height 43
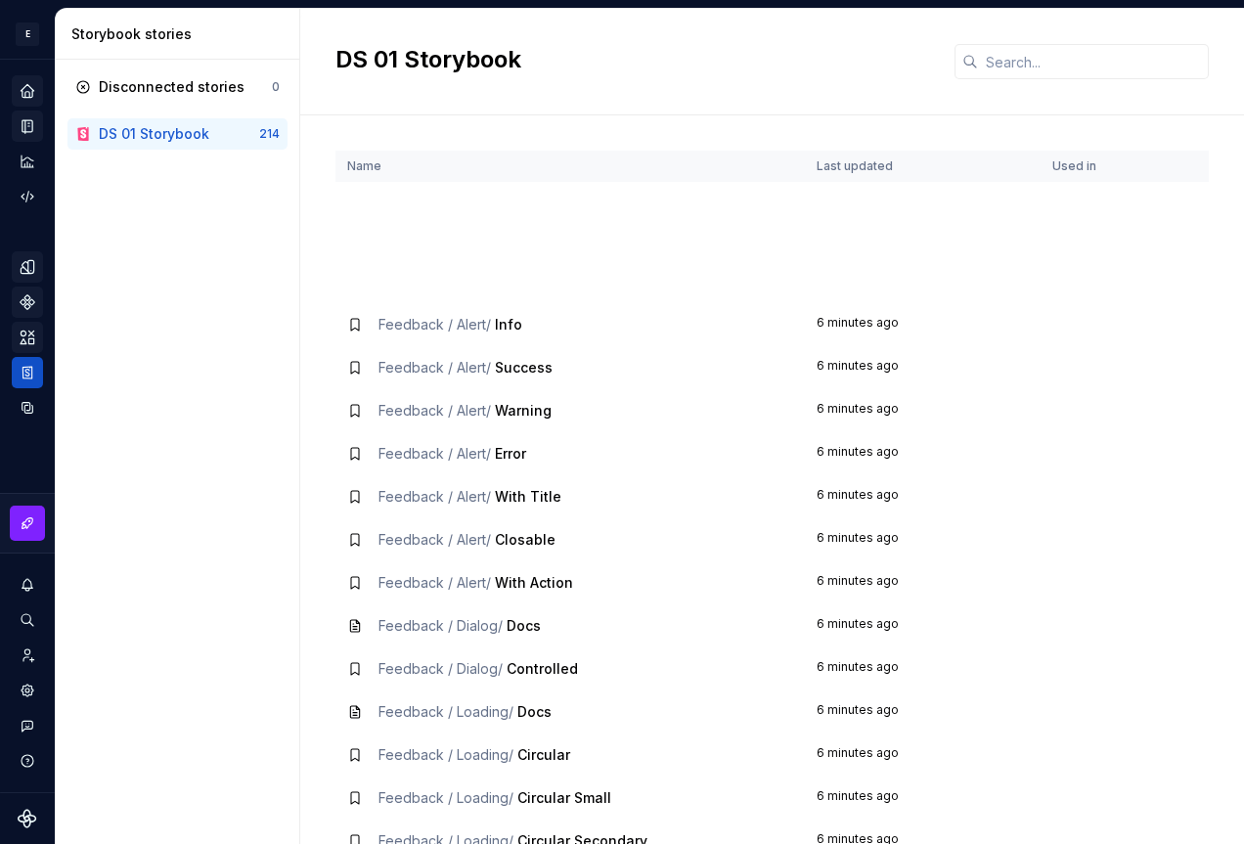
scroll to position [2348, 0]
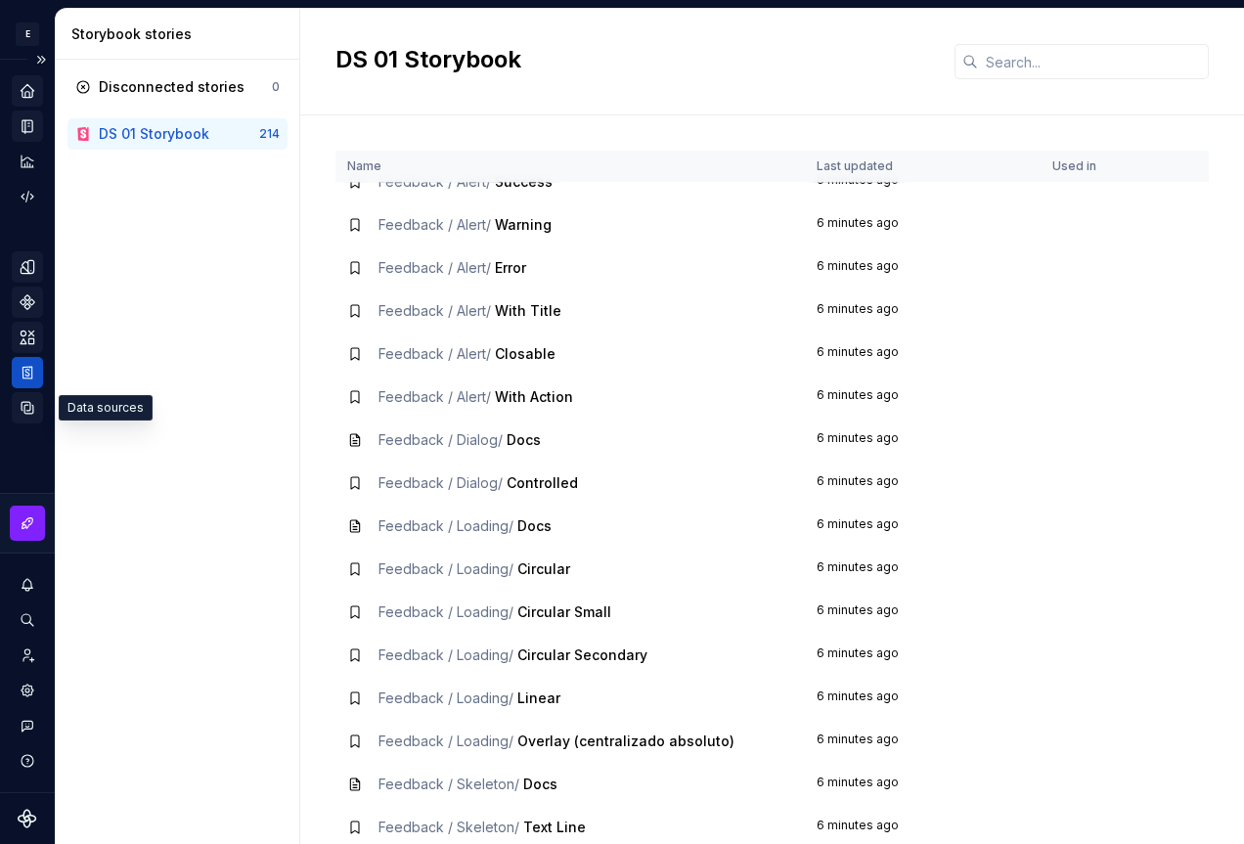
click at [18, 412] on div "Data sources" at bounding box center [27, 407] width 31 height 31
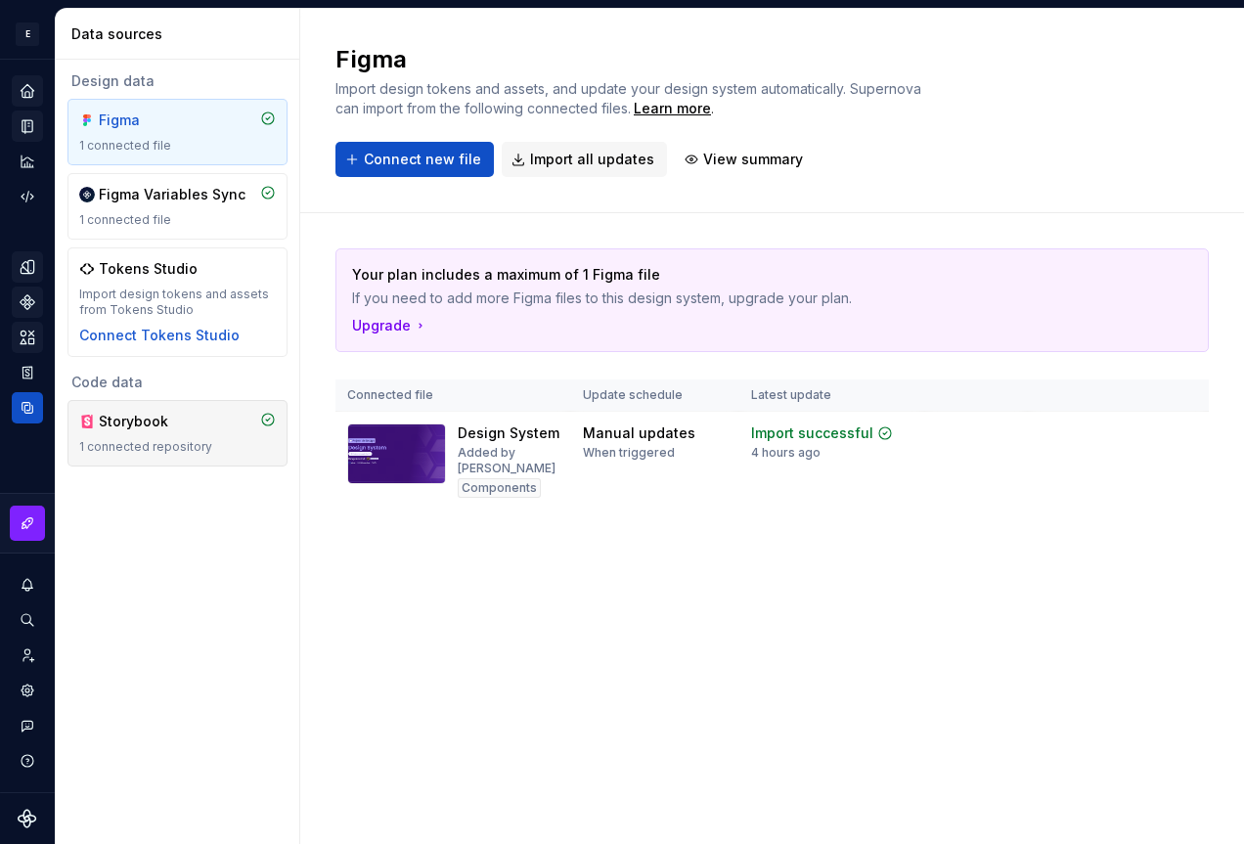
click at [155, 444] on div "1 connected repository" at bounding box center [177, 447] width 197 height 16
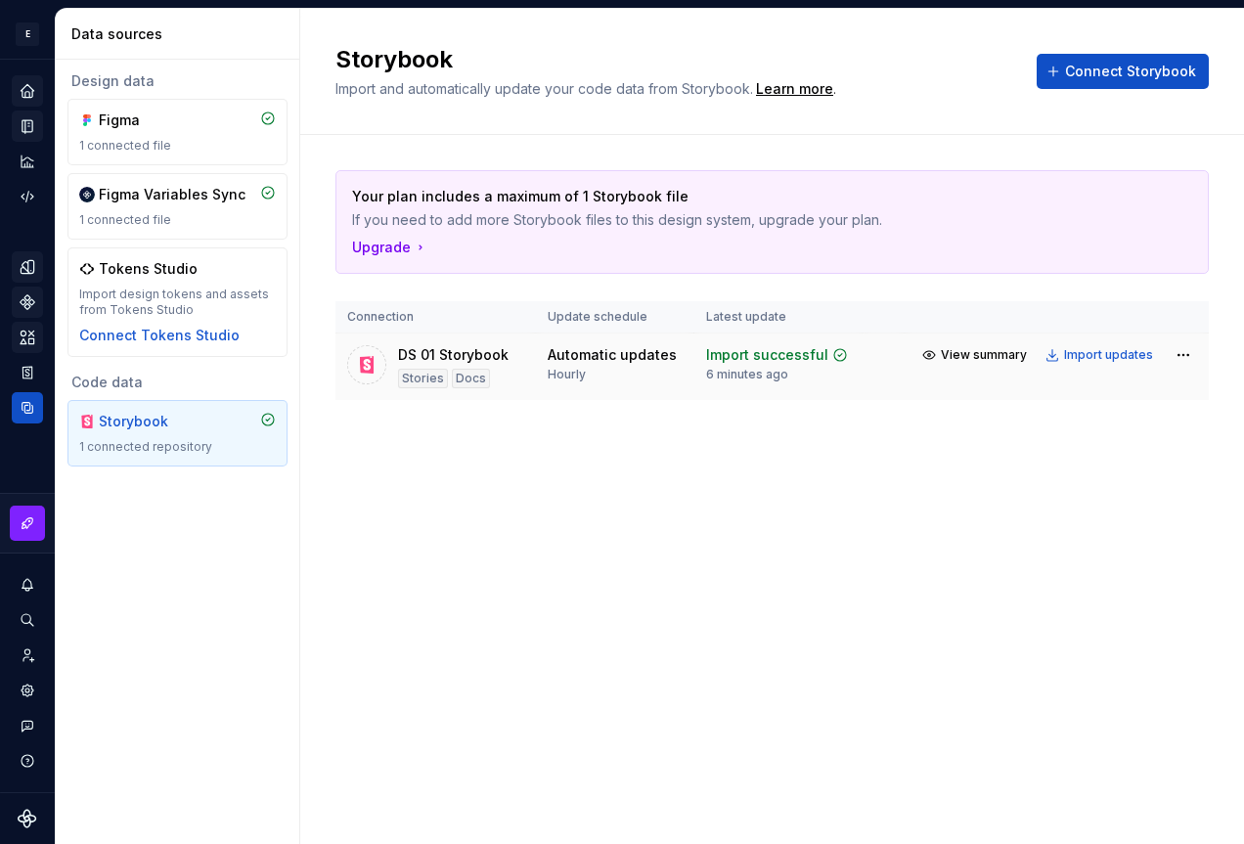
click at [390, 357] on div "DS 01 Storybook Stories Docs" at bounding box center [435, 366] width 177 height 43
click at [363, 360] on icon at bounding box center [367, 365] width 14 height 18
click at [570, 336] on td "Automatic updates Hourly" at bounding box center [615, 368] width 158 height 68
click at [607, 313] on th "Update schedule" at bounding box center [615, 317] width 158 height 32
click at [1010, 357] on span "View summary" at bounding box center [984, 355] width 86 height 16
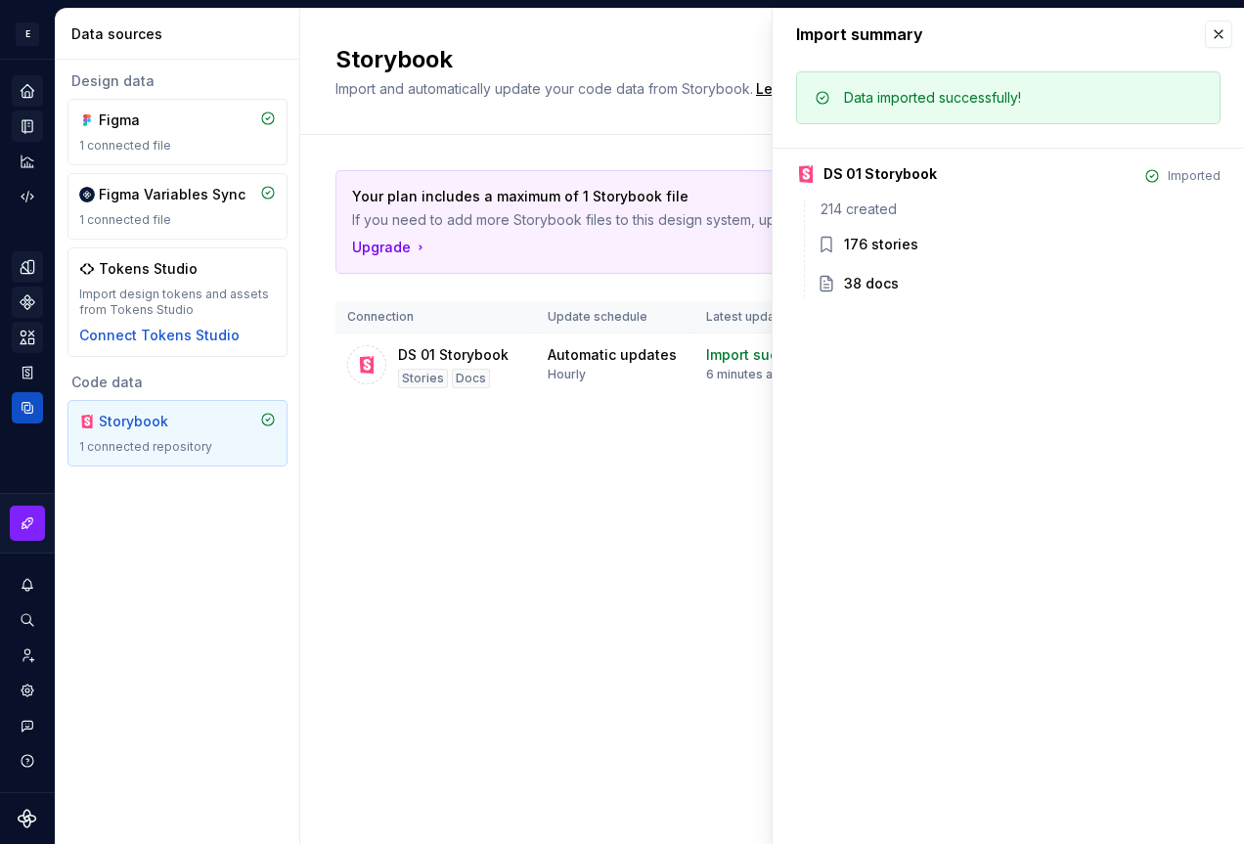
click at [837, 251] on div "176 stories" at bounding box center [1019, 246] width 404 height 23
click at [1219, 35] on button "button" at bounding box center [1218, 34] width 27 height 27
